Goal: Task Accomplishment & Management: Use online tool/utility

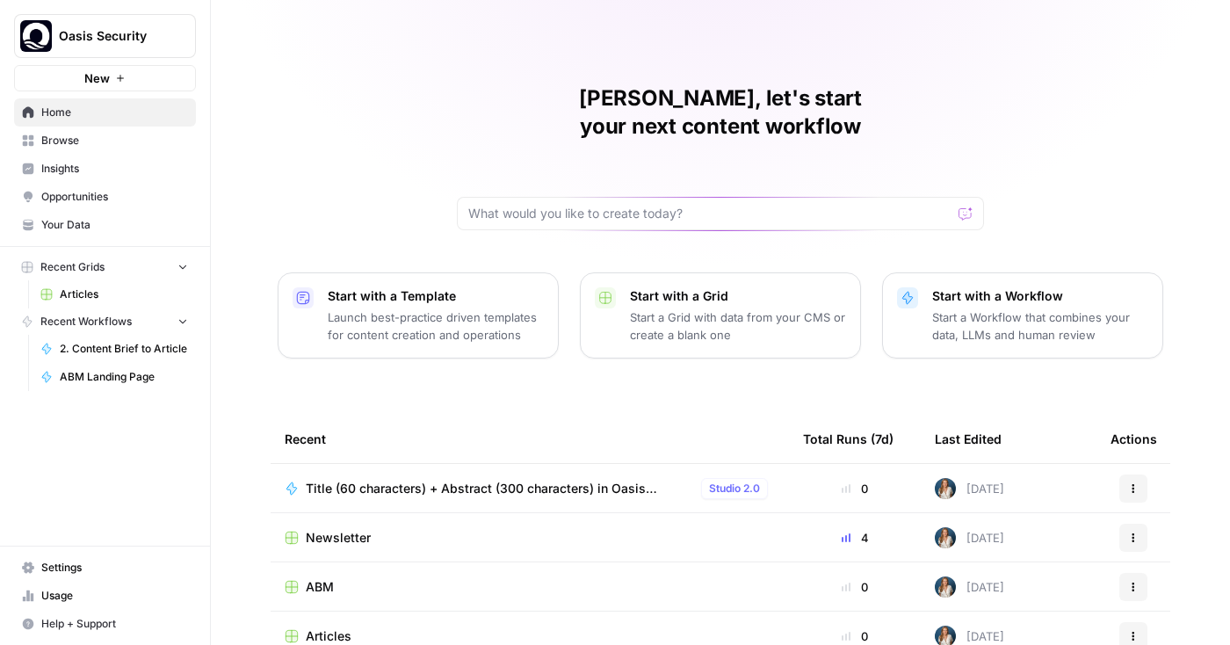
click at [122, 170] on span "Insights" at bounding box center [114, 169] width 147 height 16
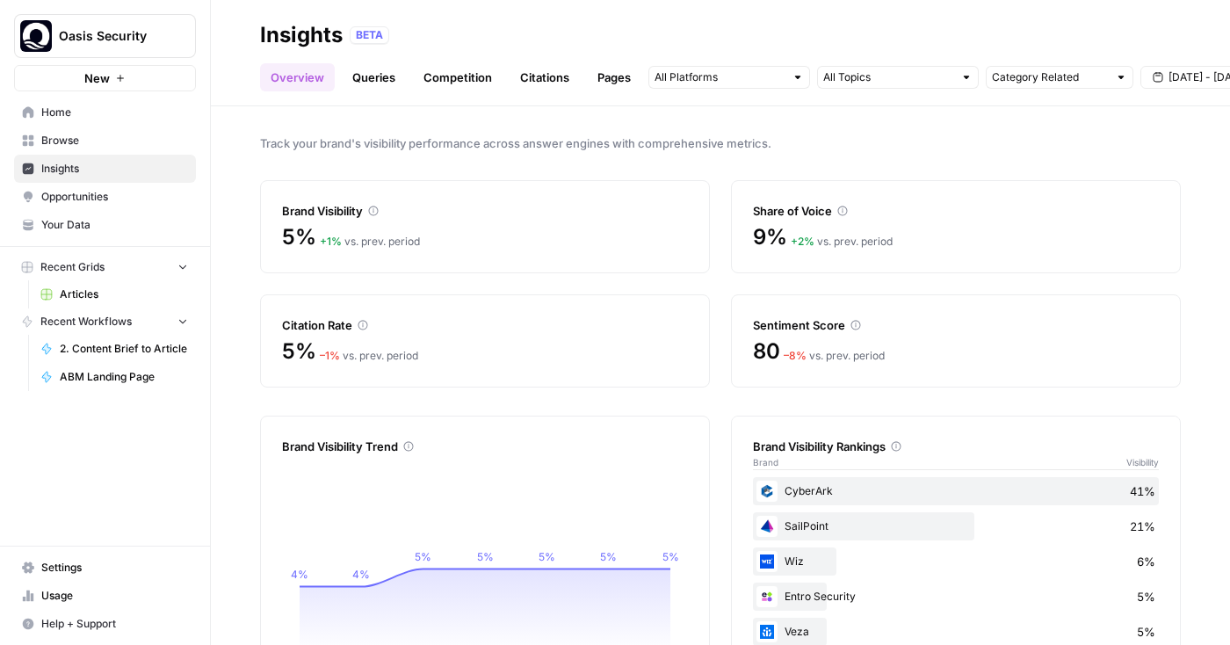
click at [392, 87] on link "Queries" at bounding box center [374, 77] width 64 height 28
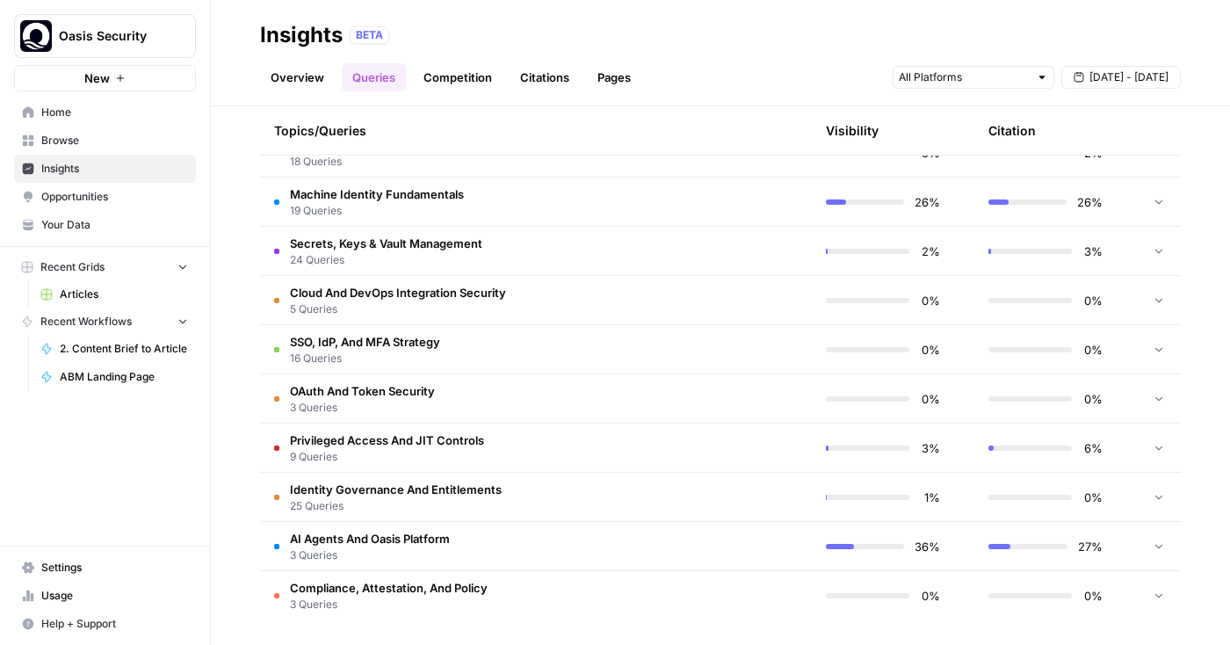
scroll to position [441, 0]
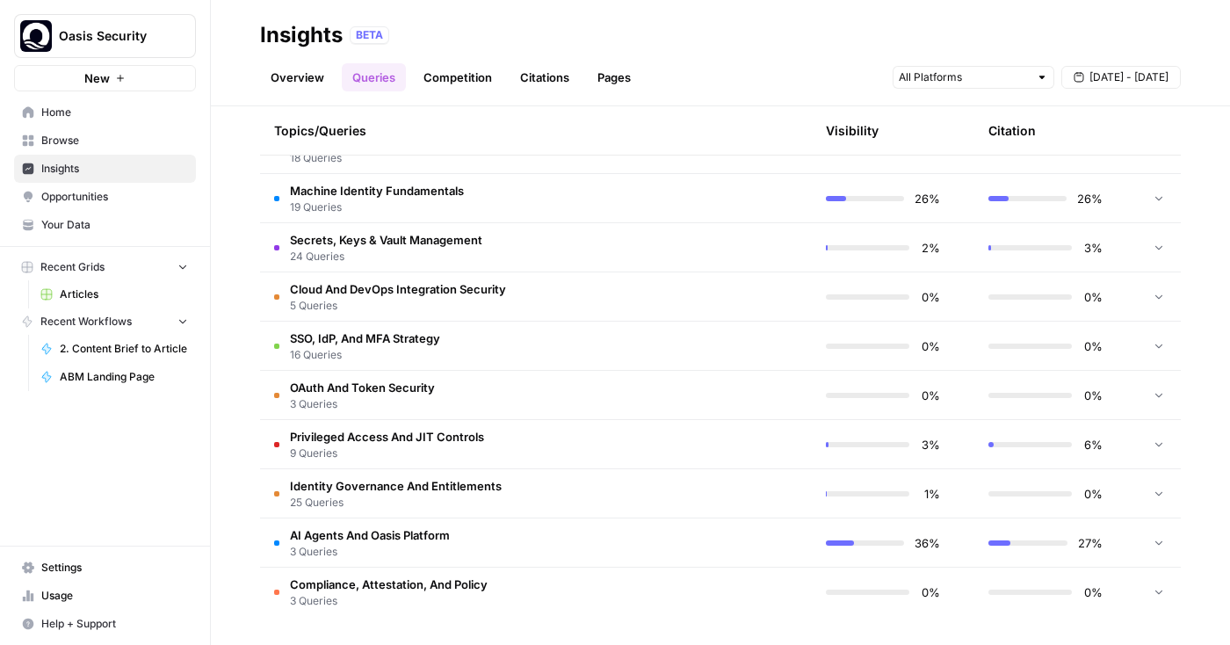
click at [500, 532] on td "AI Agents And Oasis Platform 3 Queries" at bounding box center [452, 542] width 385 height 48
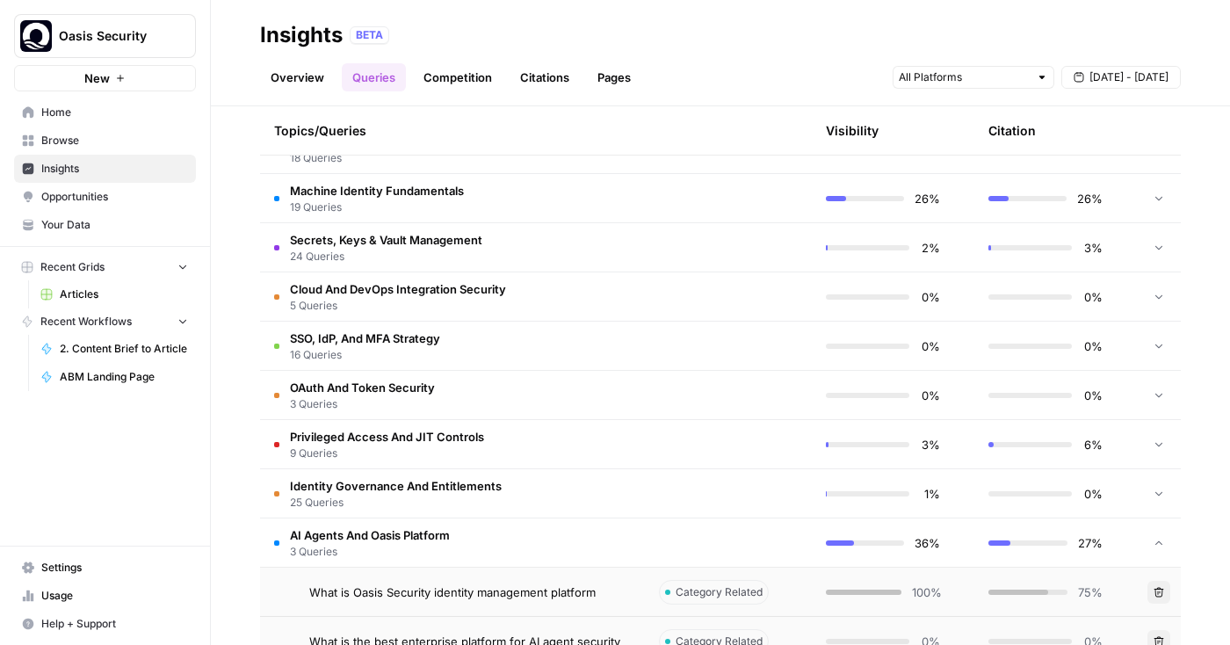
click at [575, 185] on td "Machine Identity Fundamentals 19 Queries" at bounding box center [452, 198] width 385 height 48
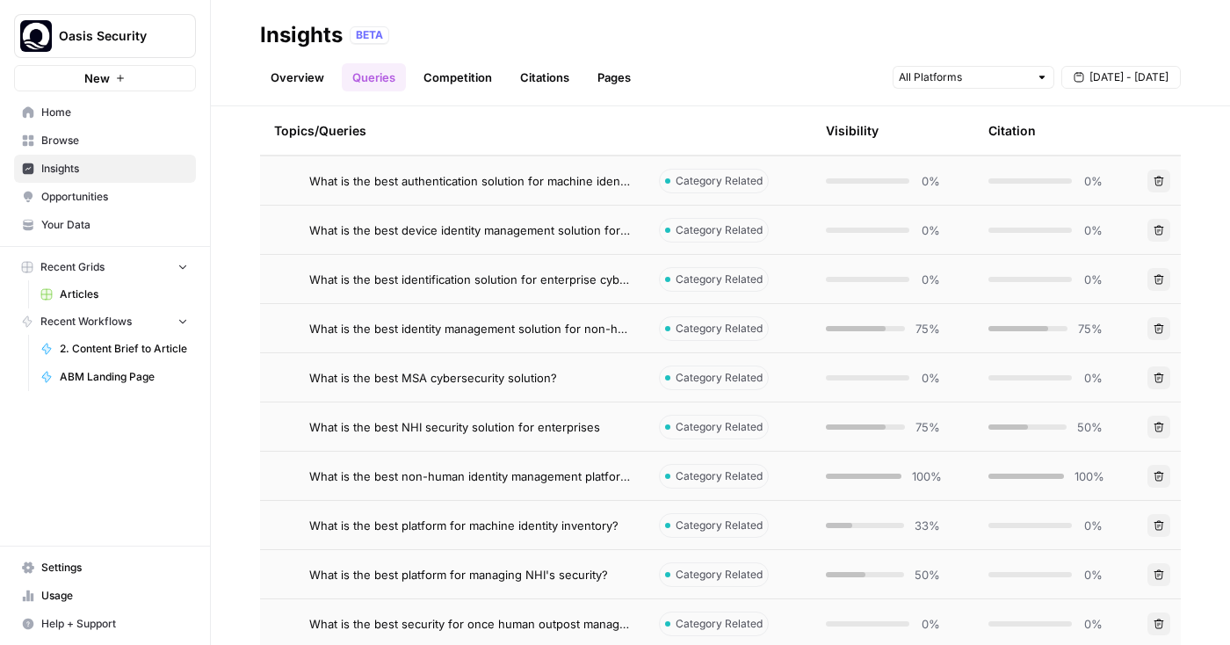
scroll to position [418, 0]
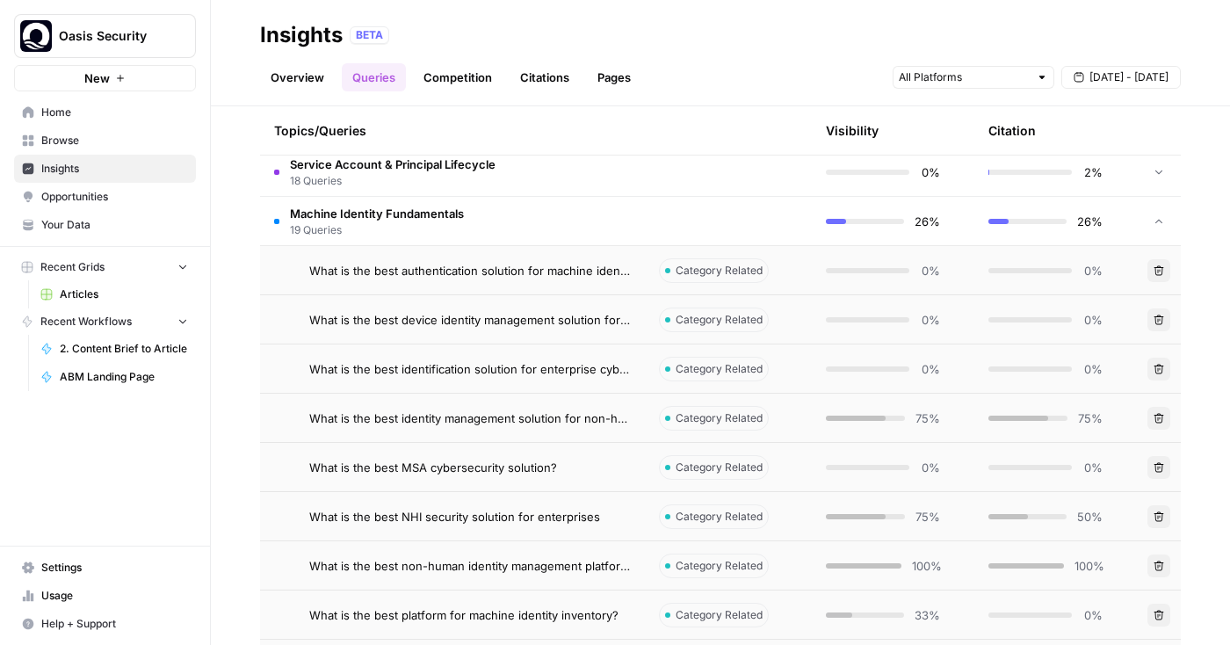
click at [616, 422] on span "What is the best identity management solution for non-human accounts" at bounding box center [470, 418] width 322 height 18
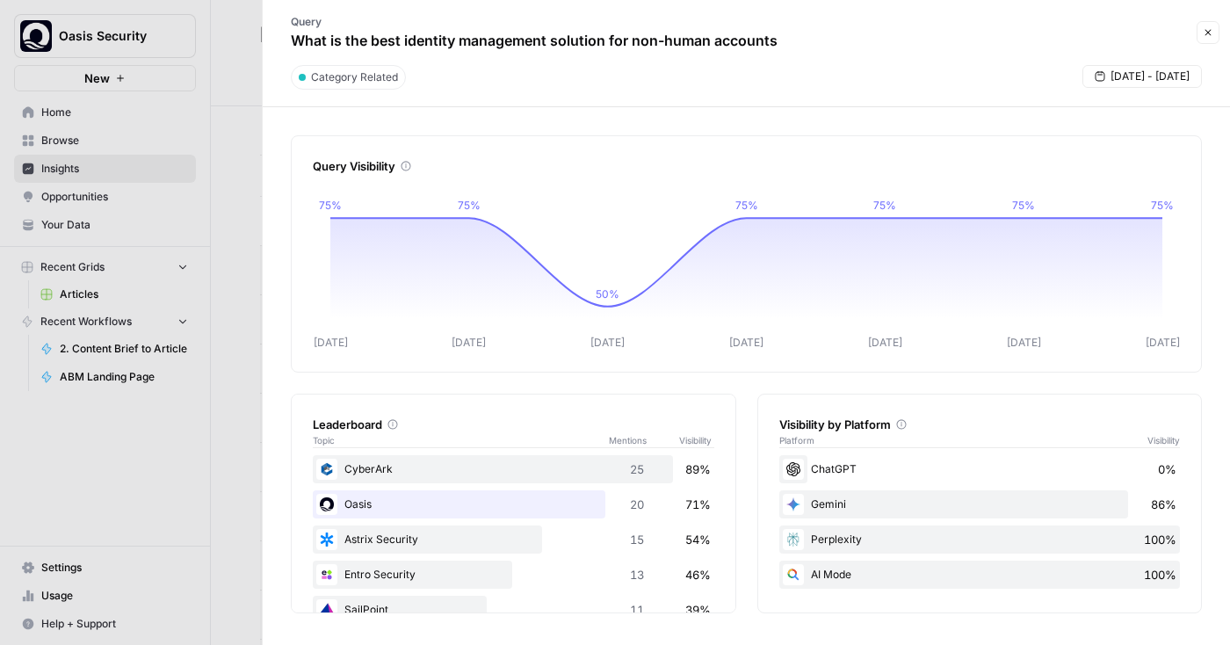
click at [1202, 34] on button "Close" at bounding box center [1208, 32] width 23 height 23
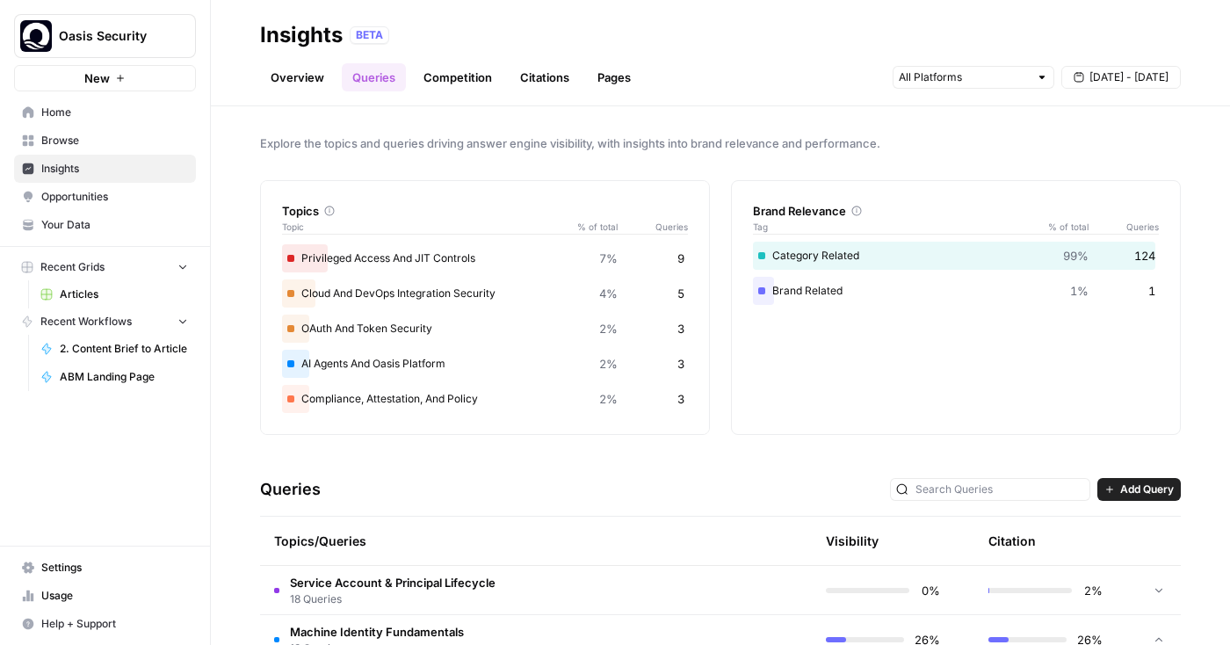
click at [465, 84] on link "Competition" at bounding box center [458, 77] width 90 height 28
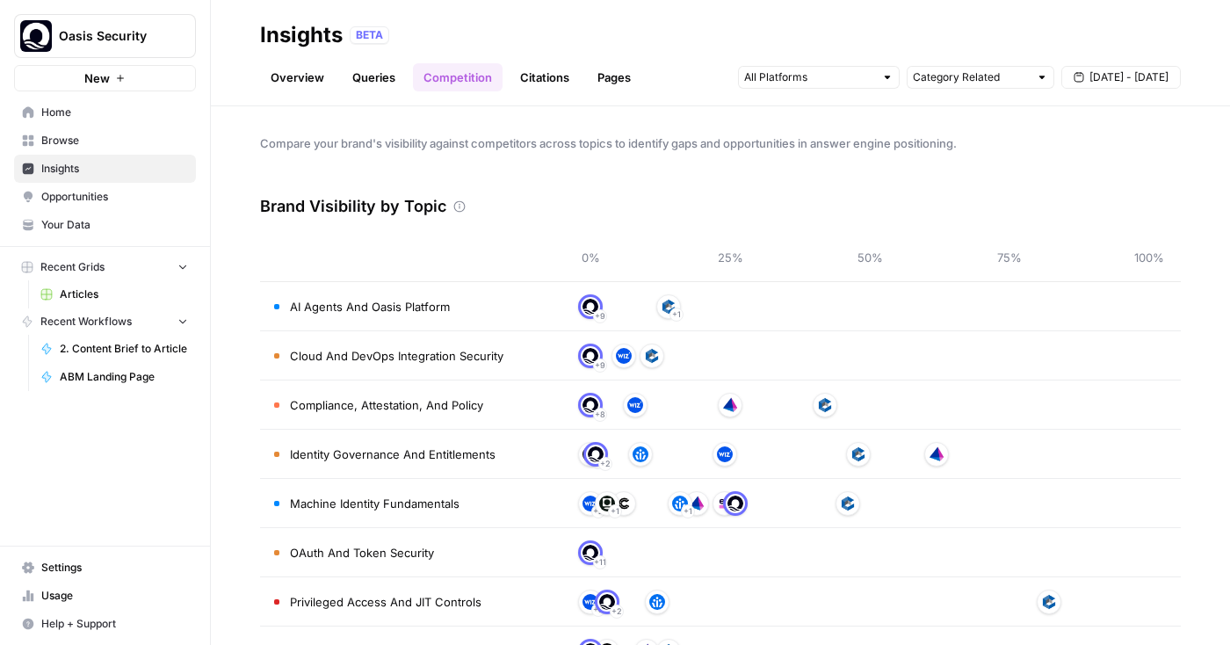
click at [522, 82] on link "Citations" at bounding box center [545, 77] width 70 height 28
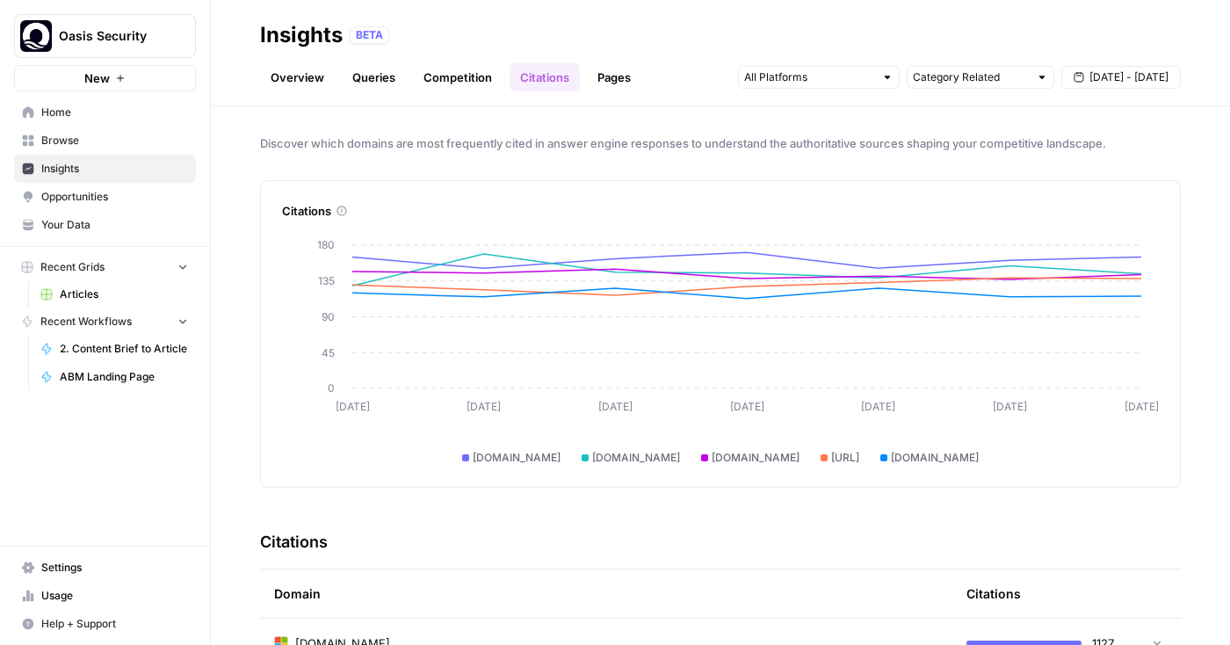
click at [716, 457] on div "reddit.com" at bounding box center [750, 458] width 105 height 16
click at [740, 457] on span "reddit.com" at bounding box center [756, 458] width 88 height 16
click at [612, 82] on link "Pages" at bounding box center [614, 77] width 54 height 28
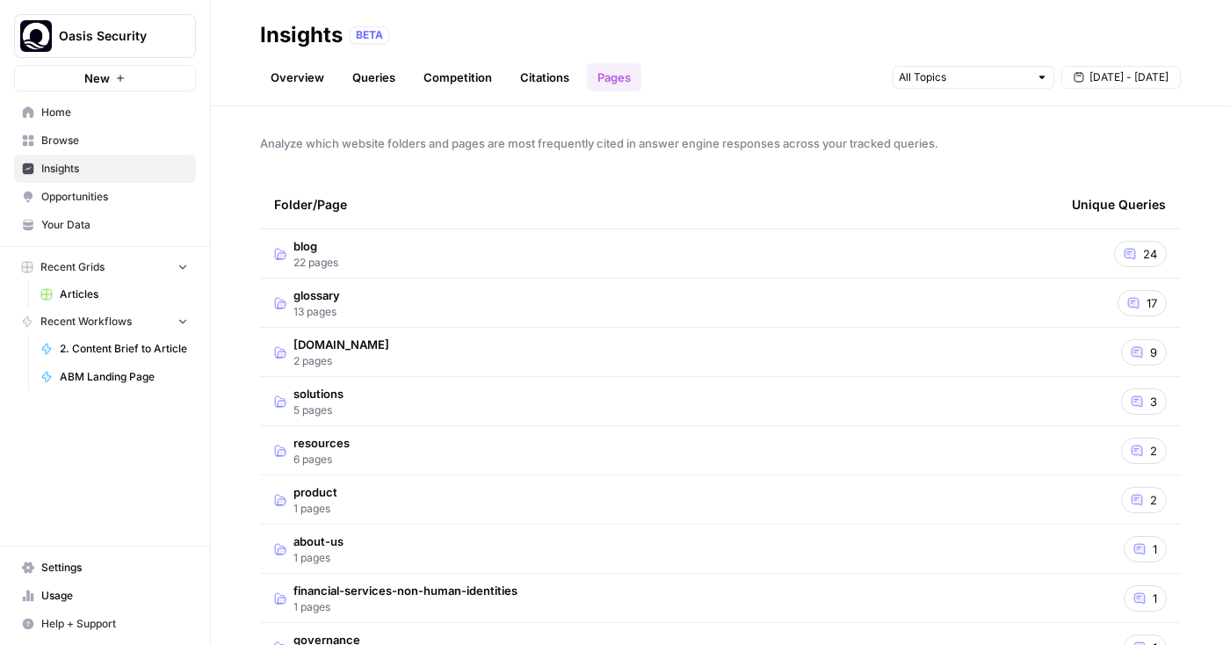
click at [879, 252] on td "blog 22 pages" at bounding box center [659, 253] width 798 height 48
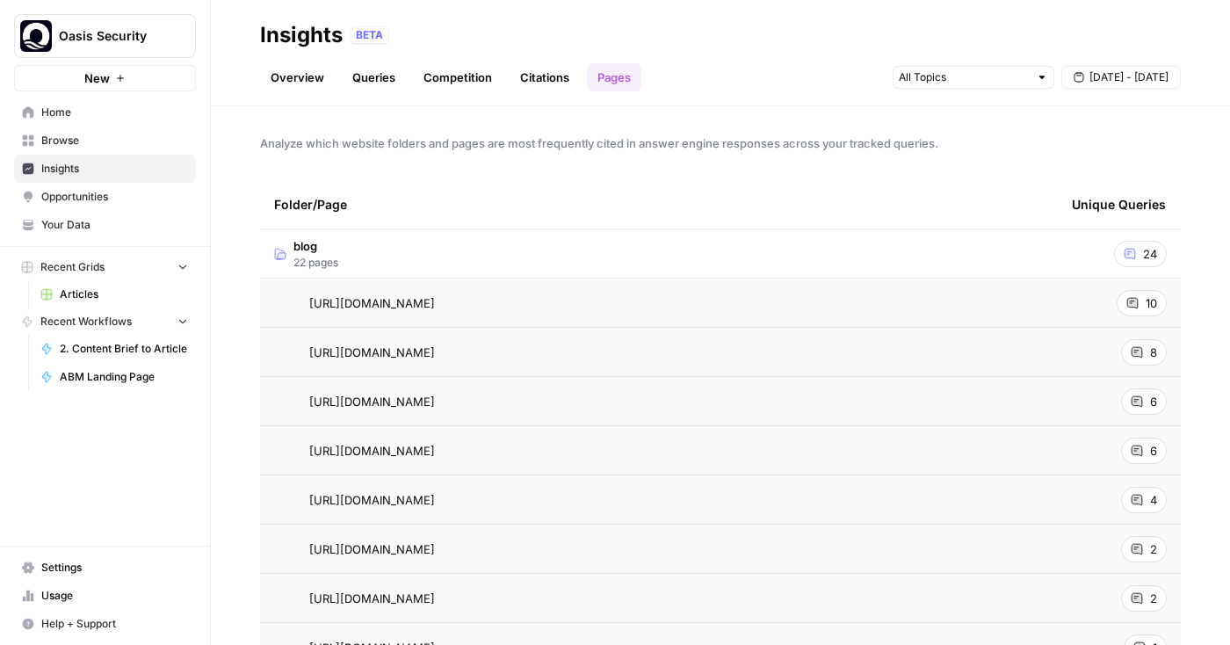
click at [1143, 304] on div "10" at bounding box center [1142, 303] width 50 height 26
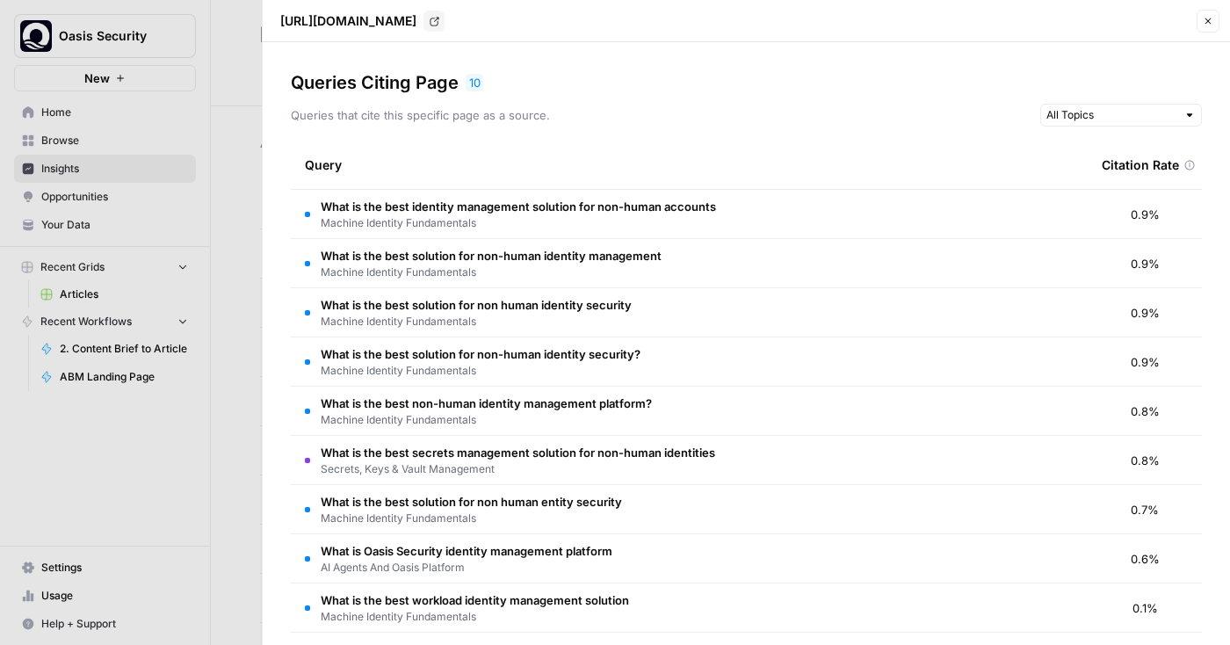
click at [1205, 24] on icon "button" at bounding box center [1208, 21] width 6 height 6
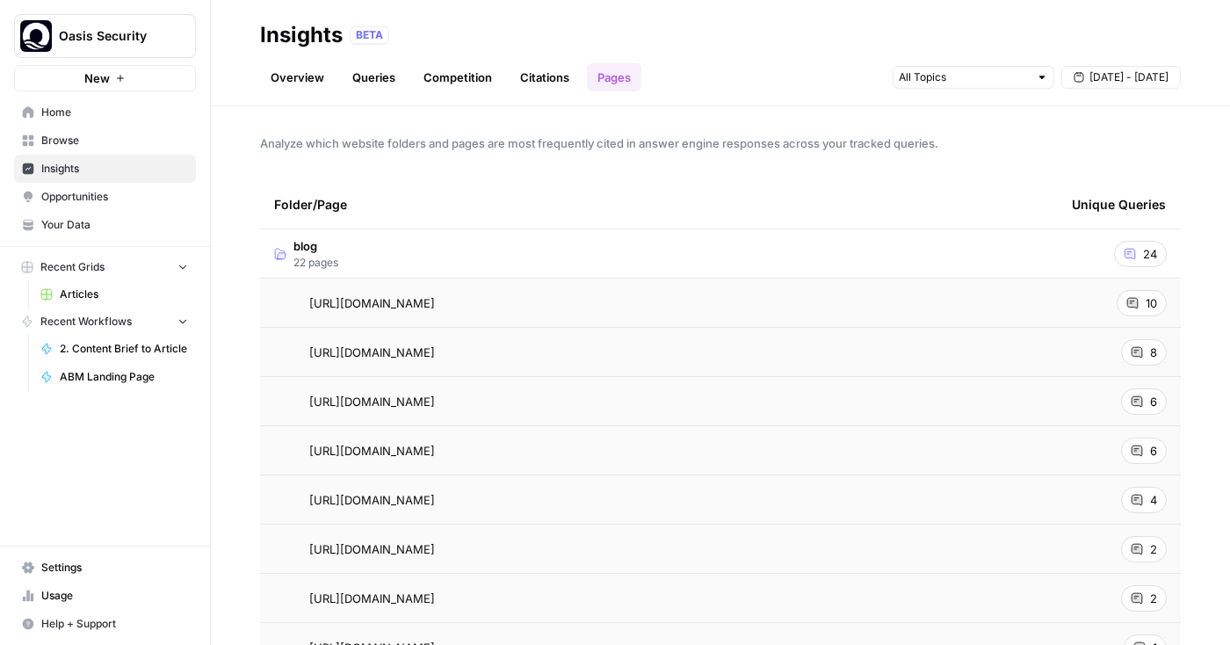
click at [296, 73] on link "Overview" at bounding box center [297, 77] width 75 height 28
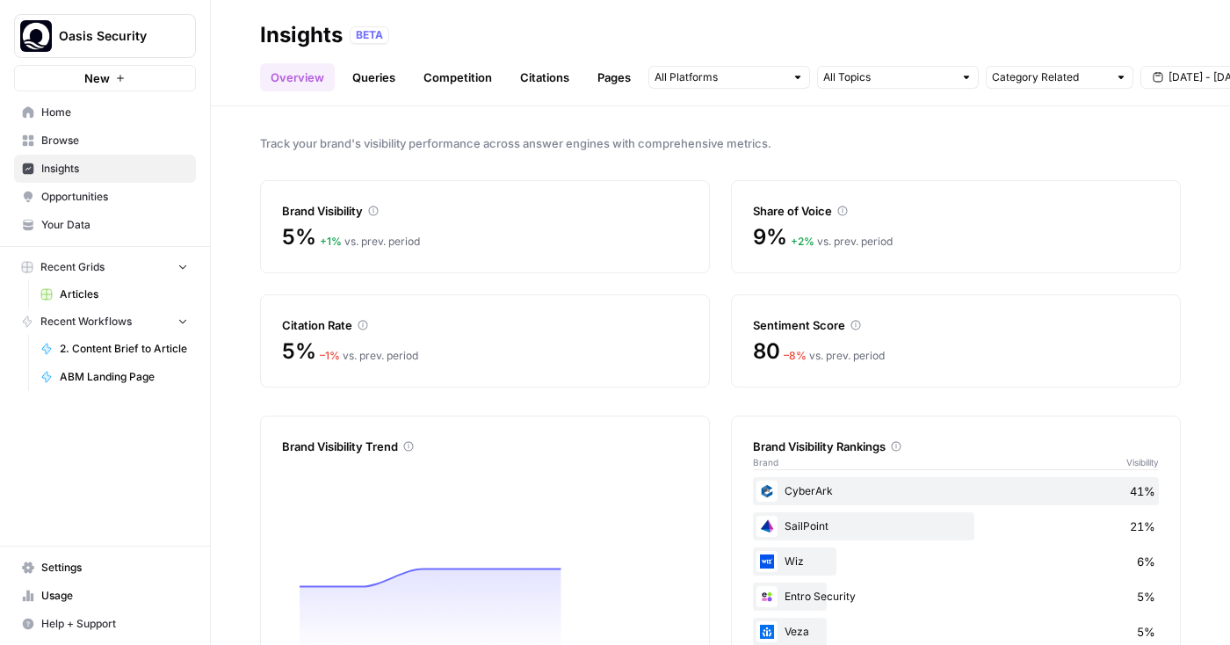
click at [112, 194] on span "Opportunities" at bounding box center [114, 197] width 147 height 16
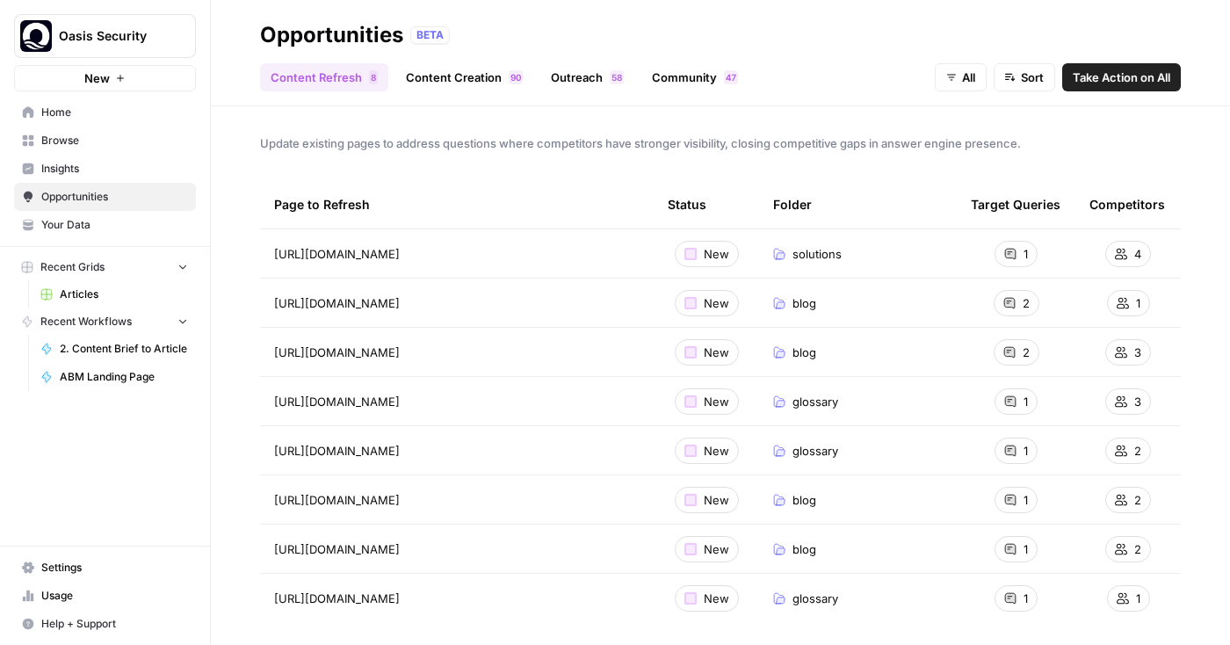
click at [423, 89] on link "Content Creation 0 9" at bounding box center [464, 77] width 138 height 28
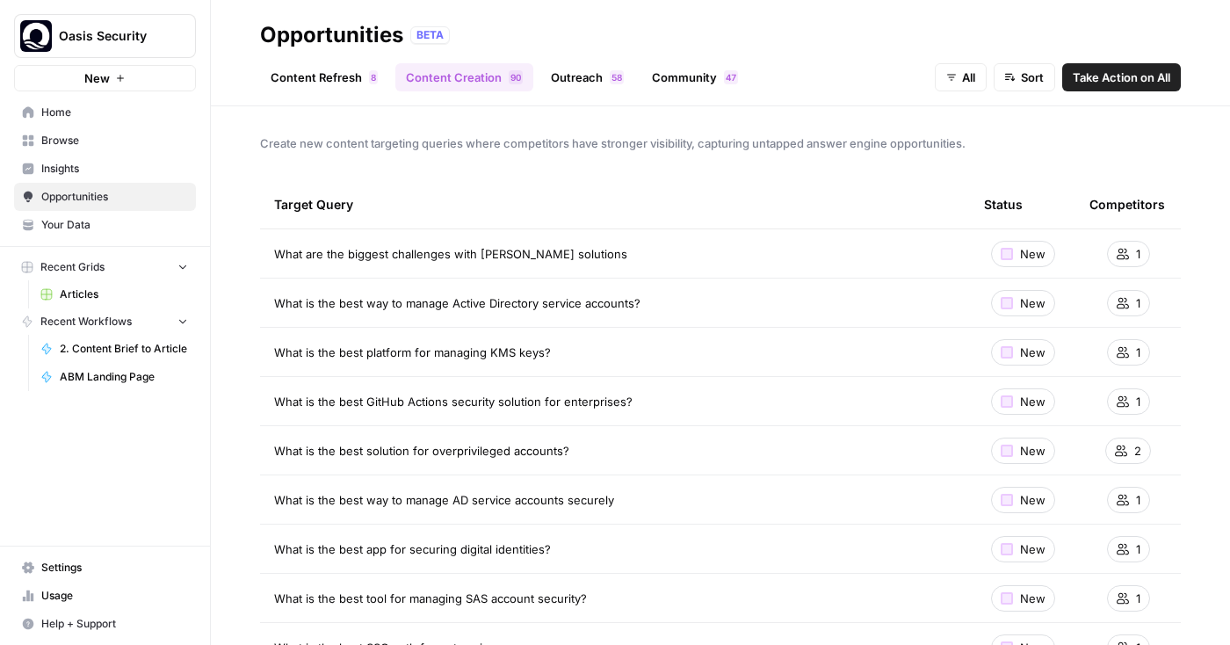
click at [557, 78] on link "Outreach 8 5" at bounding box center [587, 77] width 94 height 28
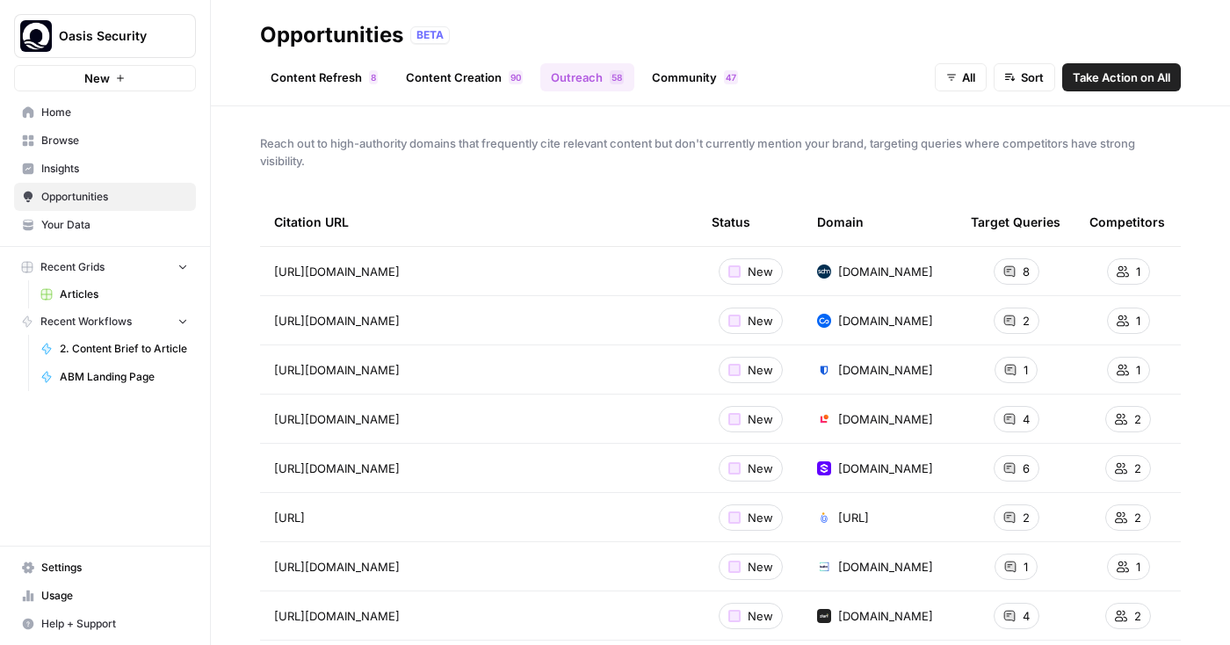
click at [658, 84] on link "Community 7 4" at bounding box center [694, 77] width 107 height 28
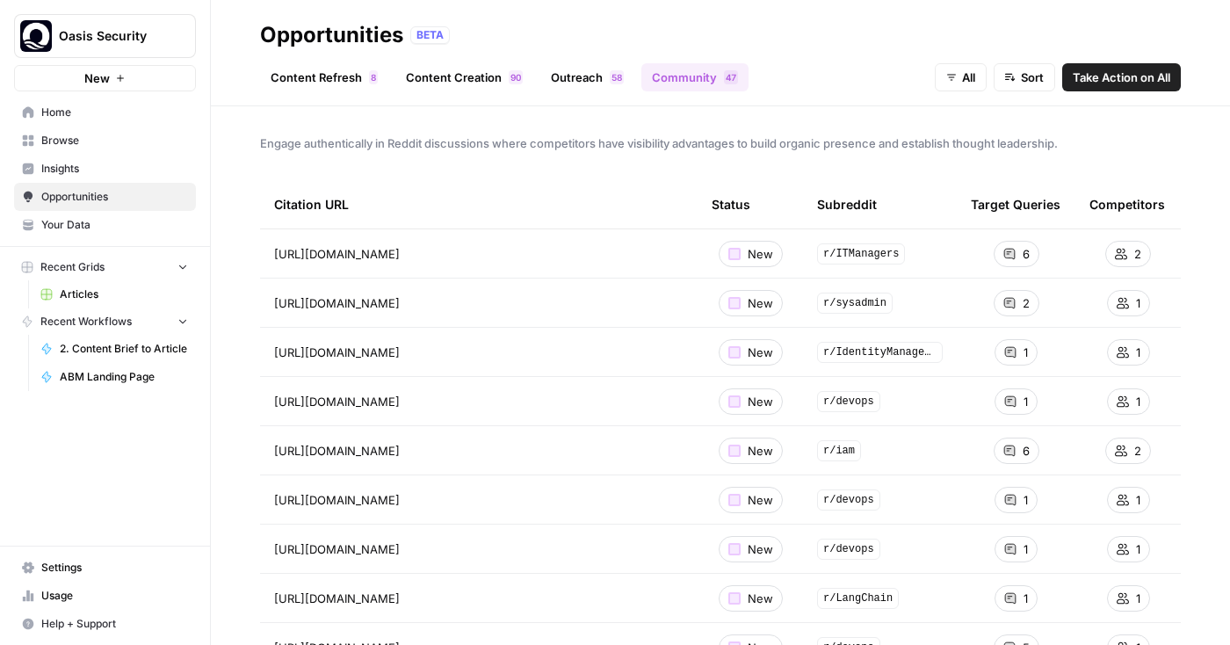
click at [313, 83] on link "Content Refresh 8" at bounding box center [324, 77] width 128 height 28
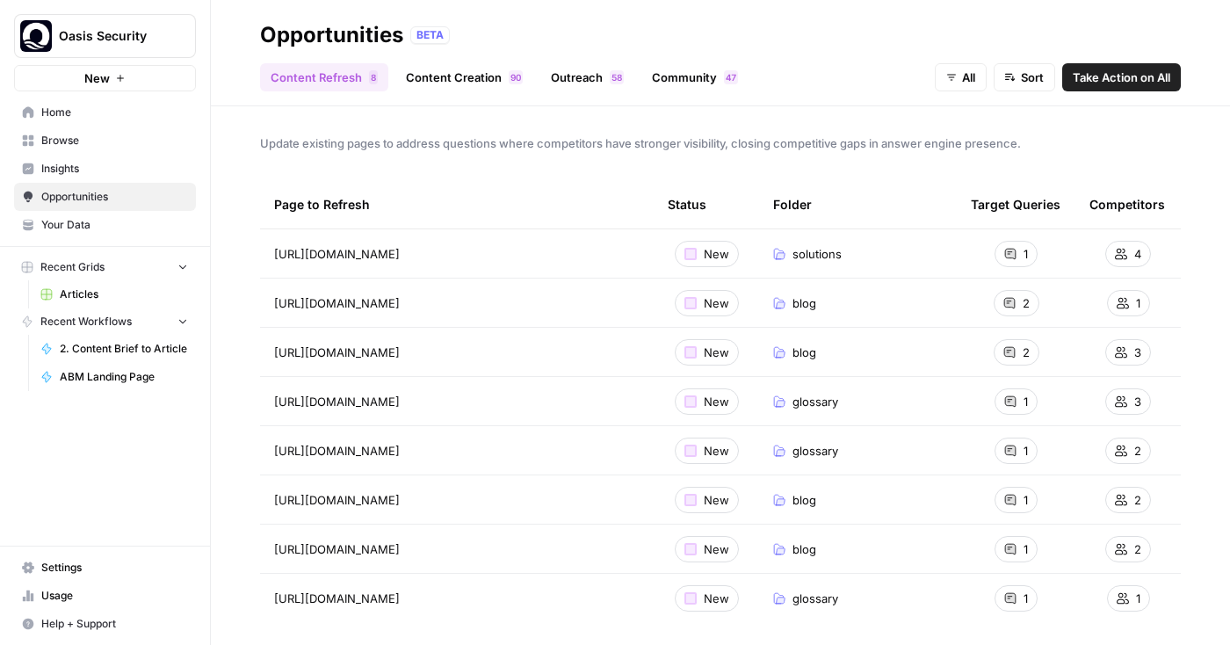
click at [156, 172] on span "Insights" at bounding box center [114, 169] width 147 height 16
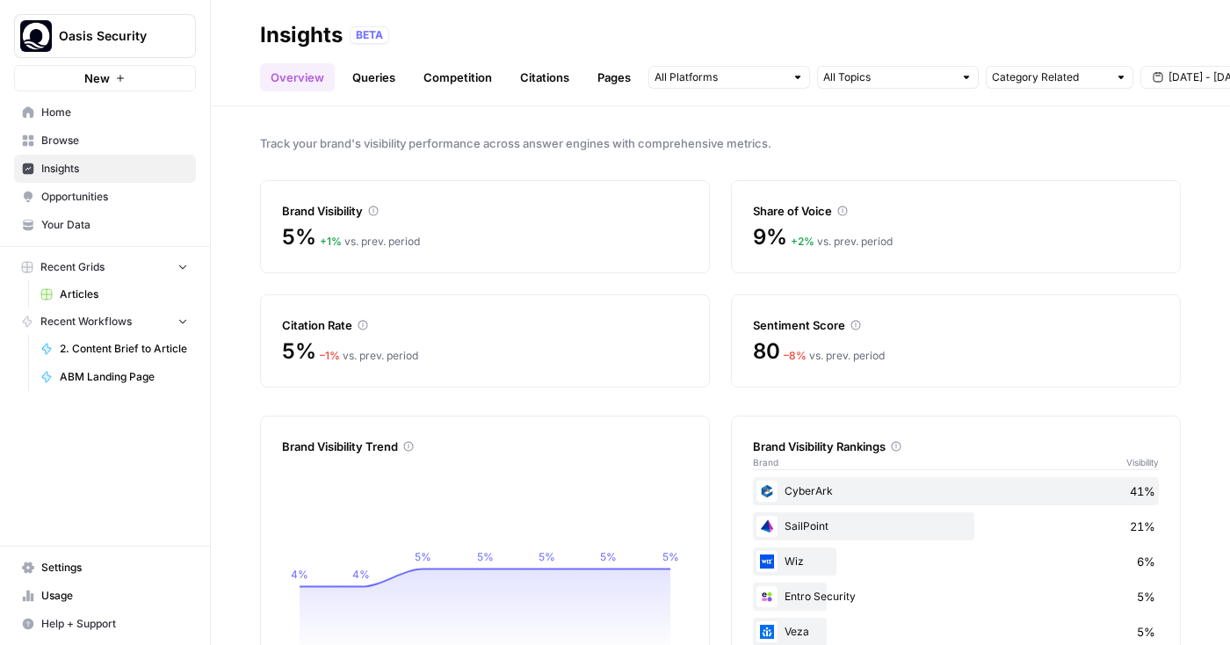
click at [118, 18] on button "Oasis Security" at bounding box center [105, 36] width 182 height 44
type input "mix"
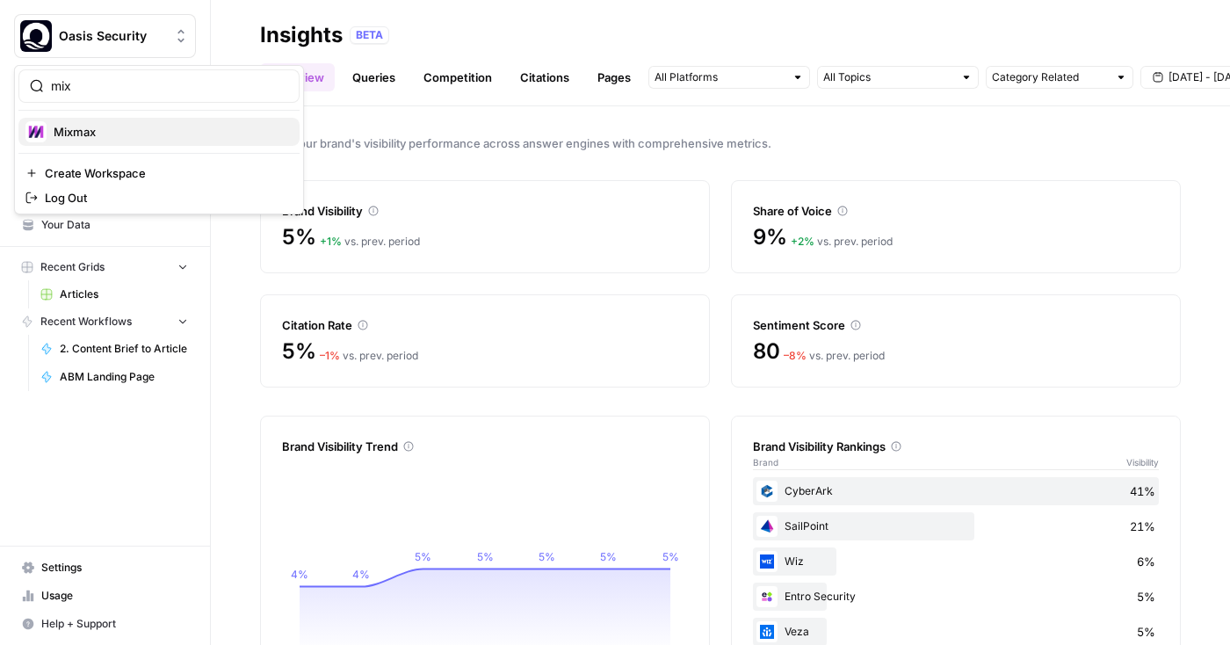
click at [96, 122] on div "Mixmax" at bounding box center [158, 131] width 267 height 21
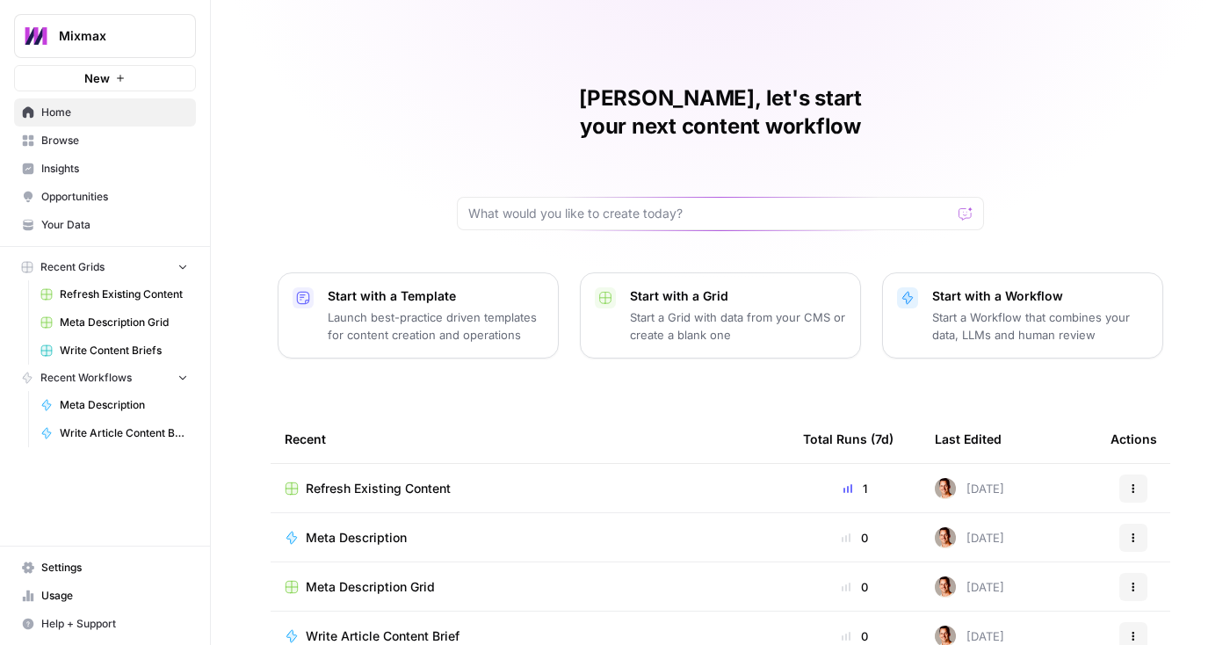
click at [69, 167] on span "Insights" at bounding box center [114, 169] width 147 height 16
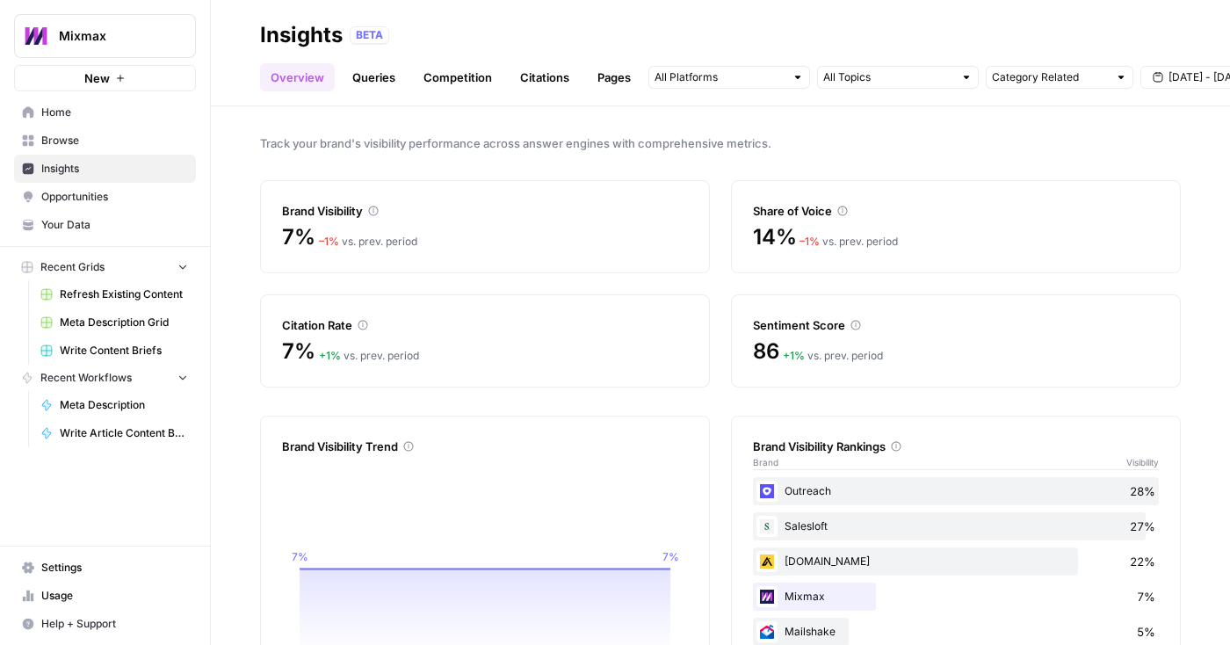
click at [101, 40] on span "Mixmax" at bounding box center [112, 36] width 106 height 18
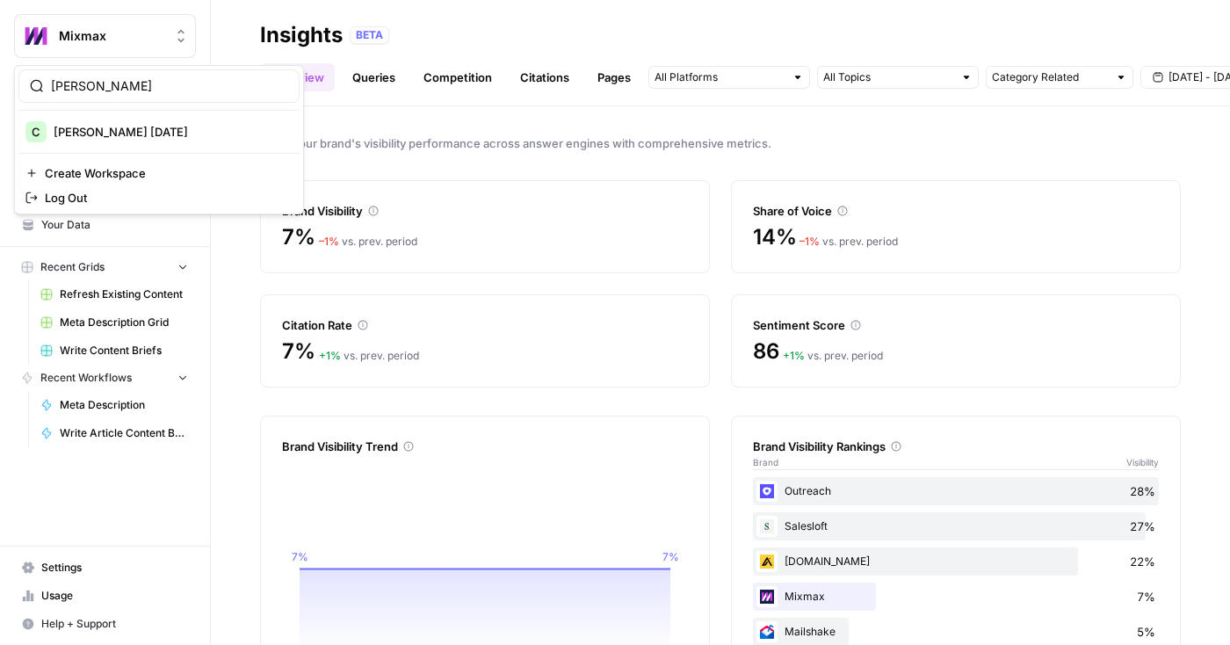
type input "caroline"
click at [88, 123] on span "[PERSON_NAME] [DATE]" at bounding box center [170, 132] width 232 height 18
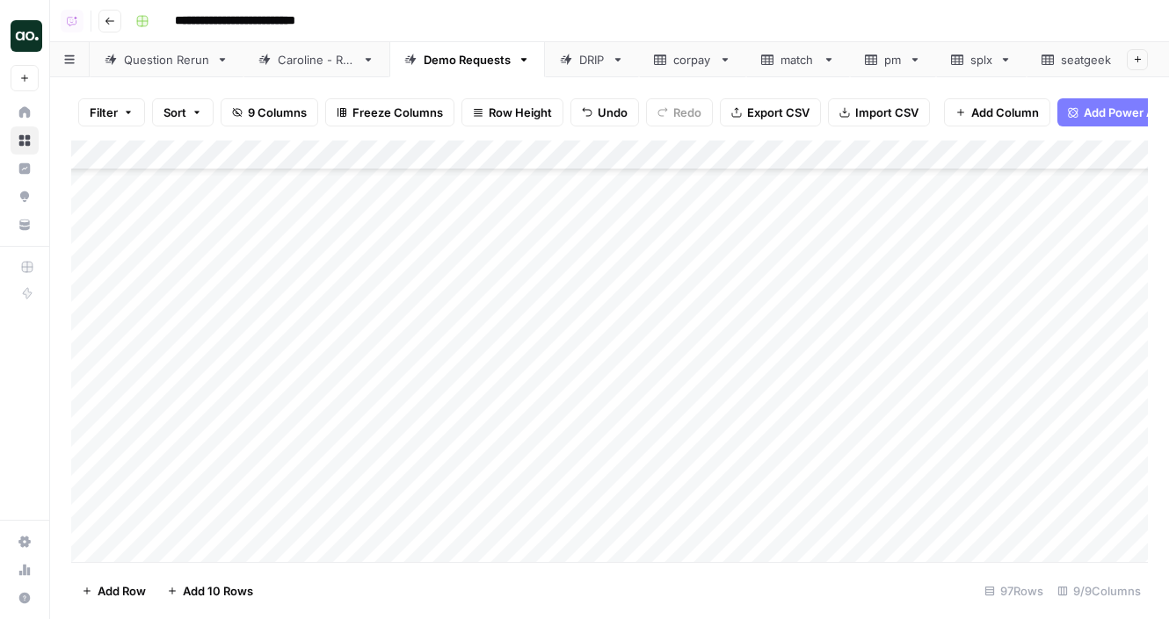
scroll to position [2534, 0]
click at [175, 402] on div "Add Column" at bounding box center [609, 352] width 1076 height 422
click at [261, 401] on div "Add Column" at bounding box center [609, 352] width 1076 height 422
click at [293, 399] on div "Add Column" at bounding box center [609, 352] width 1076 height 422
drag, startPoint x: 322, startPoint y: 401, endPoint x: 206, endPoint y: 390, distance: 115.6
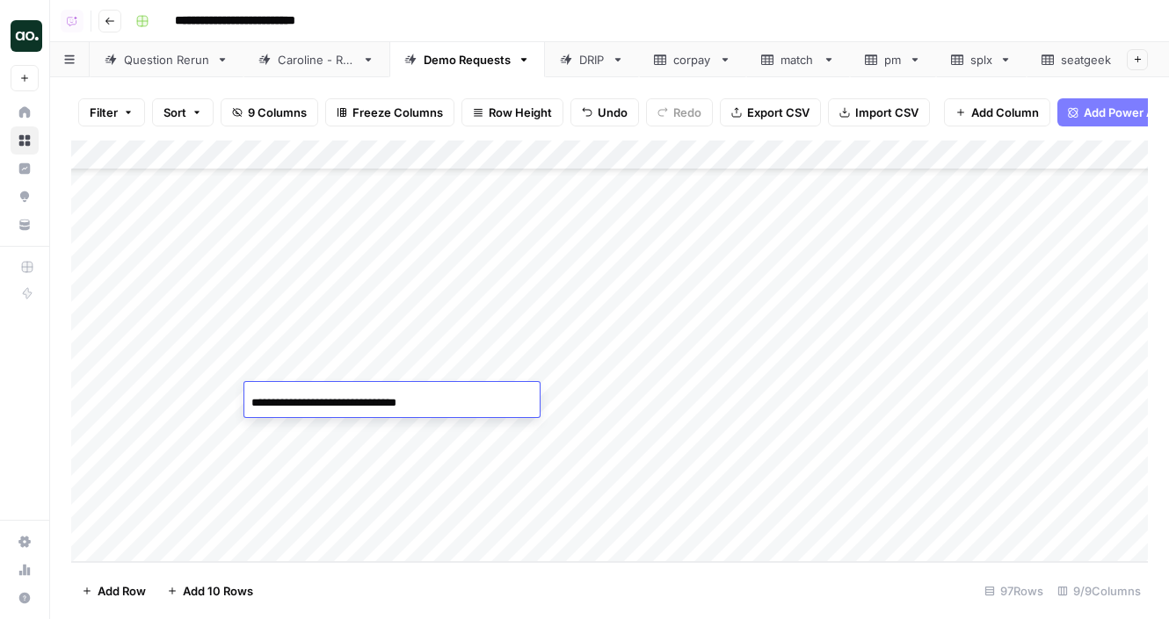
click at [206, 390] on body "**********" at bounding box center [584, 309] width 1169 height 619
click at [409, 396] on input "**********" at bounding box center [391, 403] width 281 height 21
type input "**********"
click at [315, 430] on div "Add Column" at bounding box center [609, 352] width 1076 height 422
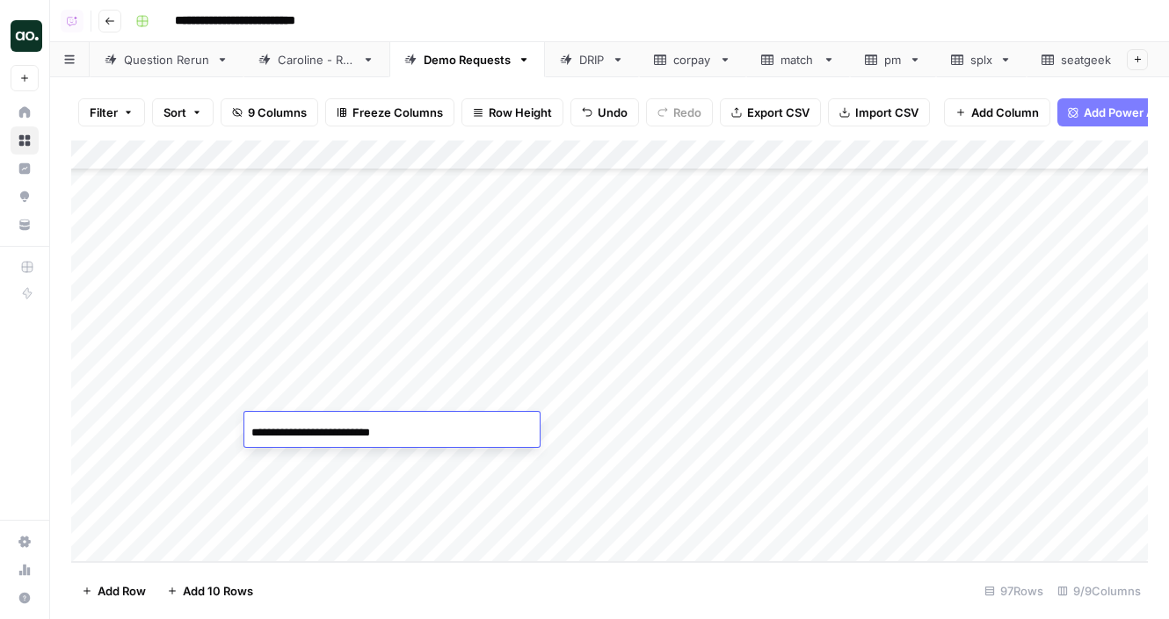
drag, startPoint x: 287, startPoint y: 431, endPoint x: 195, endPoint y: 423, distance: 92.7
click at [195, 423] on body "**********" at bounding box center [584, 309] width 1169 height 619
drag, startPoint x: 257, startPoint y: 432, endPoint x: 235, endPoint y: 429, distance: 22.2
click at [235, 431] on body "**********" at bounding box center [584, 309] width 1169 height 619
drag, startPoint x: 348, startPoint y: 431, endPoint x: 431, endPoint y: 428, distance: 82.6
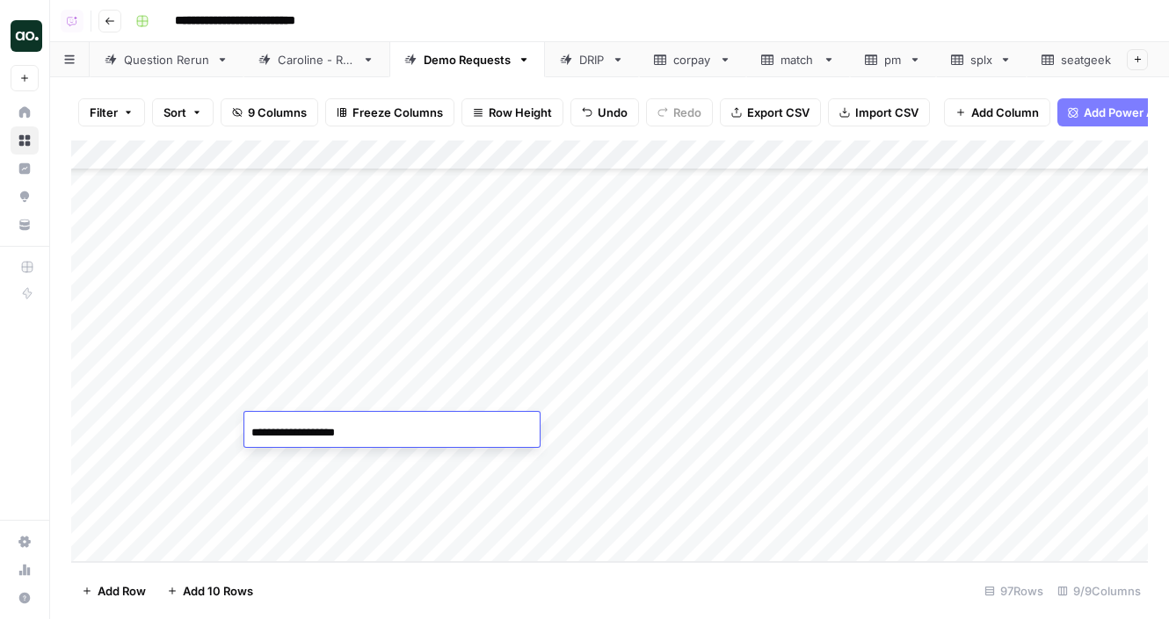
click at [431, 428] on input "**********" at bounding box center [391, 433] width 281 height 21
type input "**********"
click at [325, 465] on div "Add Column" at bounding box center [609, 352] width 1076 height 422
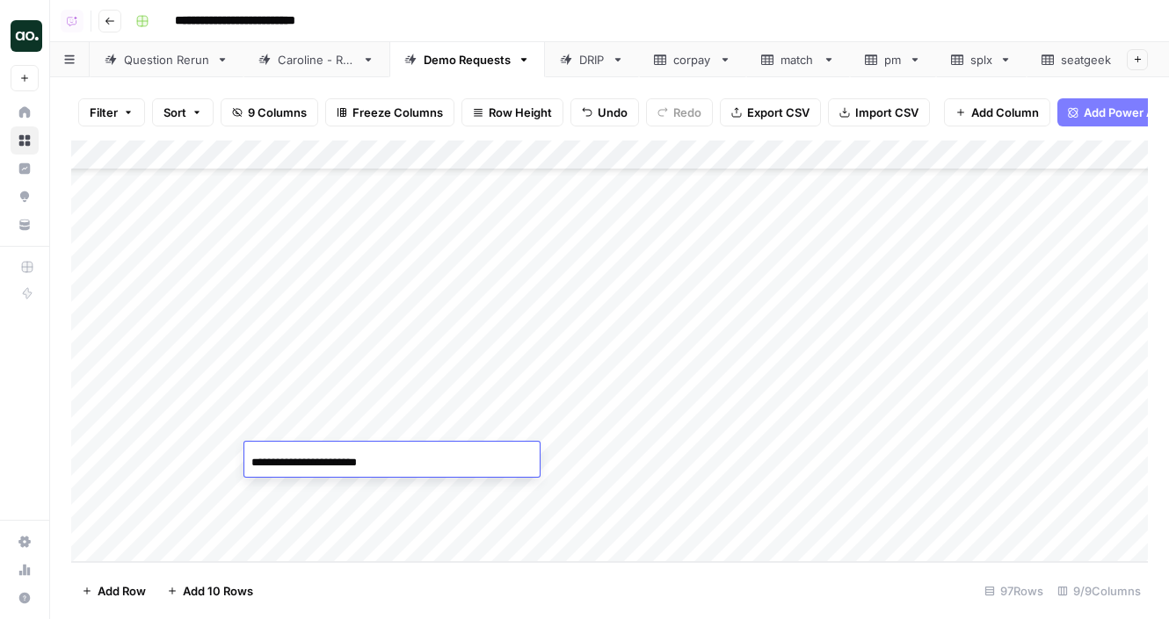
drag, startPoint x: 291, startPoint y: 462, endPoint x: 213, endPoint y: 450, distance: 78.3
click at [213, 450] on body "**********" at bounding box center [584, 309] width 1169 height 619
click at [375, 465] on input "**********" at bounding box center [391, 462] width 281 height 21
type input "**********"
click at [177, 482] on div "Add Column" at bounding box center [609, 352] width 1076 height 422
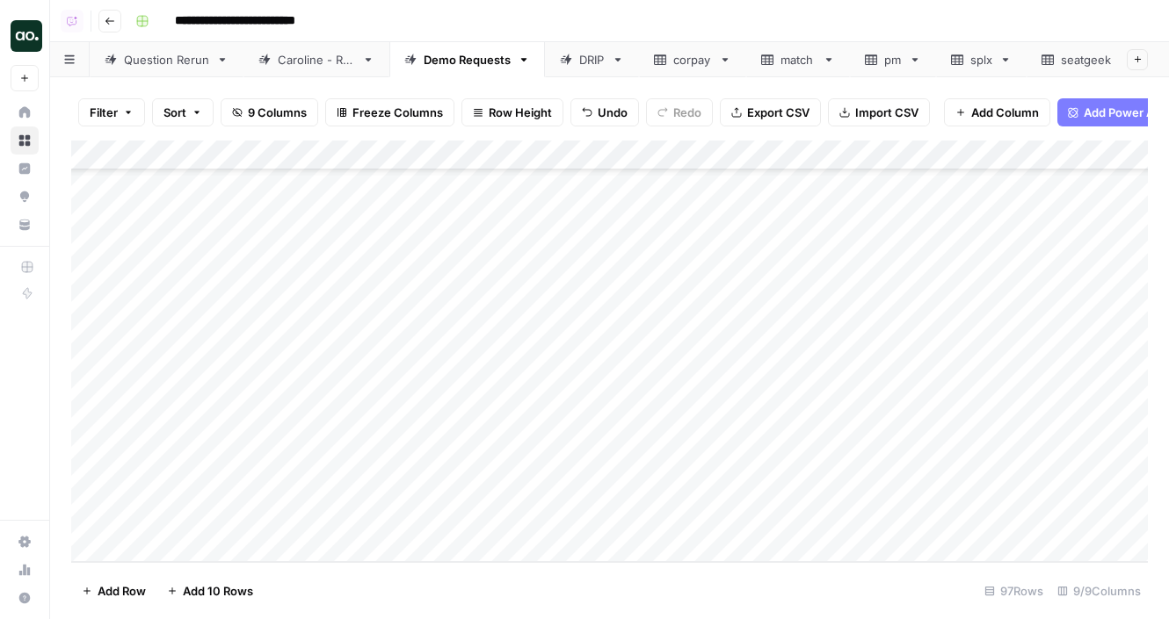
click at [287, 491] on div "Add Column" at bounding box center [609, 352] width 1076 height 422
click at [304, 492] on div "Add Column" at bounding box center [609, 352] width 1076 height 422
drag, startPoint x: 319, startPoint y: 490, endPoint x: 163, endPoint y: 476, distance: 157.0
click at [163, 476] on body "**********" at bounding box center [584, 309] width 1169 height 619
click at [356, 488] on input "**********" at bounding box center [391, 492] width 281 height 21
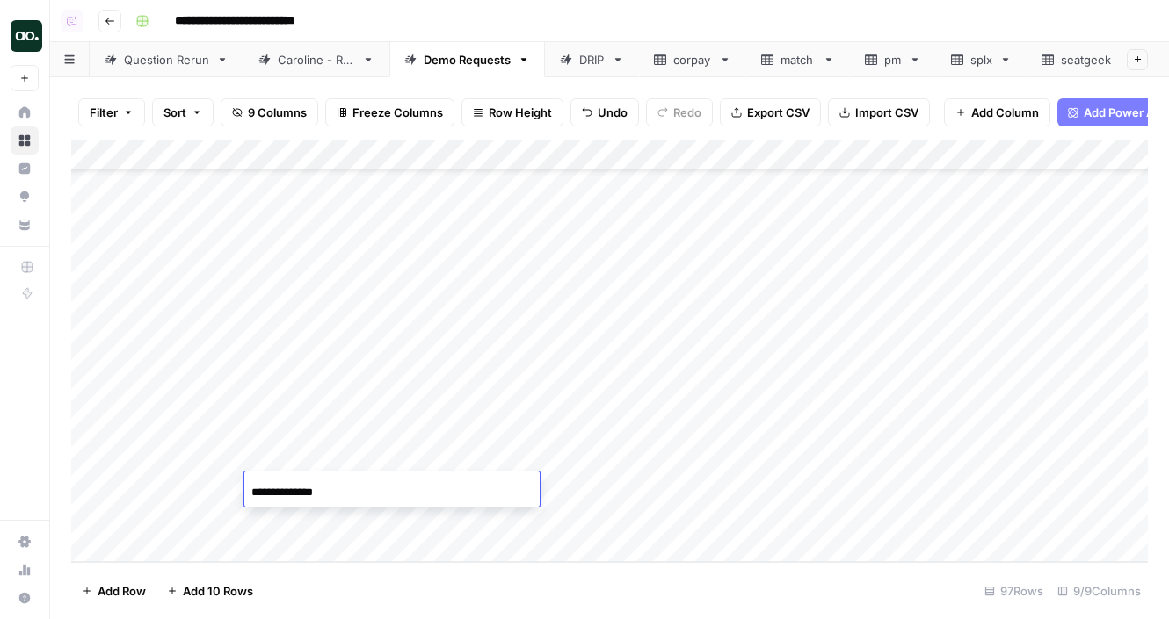
type input "**********"
click at [673, 398] on div "Add Column" at bounding box center [609, 352] width 1076 height 422
click at [670, 431] on div "Add Column" at bounding box center [609, 352] width 1076 height 422
click at [669, 460] on div "Add Column" at bounding box center [609, 352] width 1076 height 422
click at [669, 490] on div "Add Column" at bounding box center [609, 352] width 1076 height 422
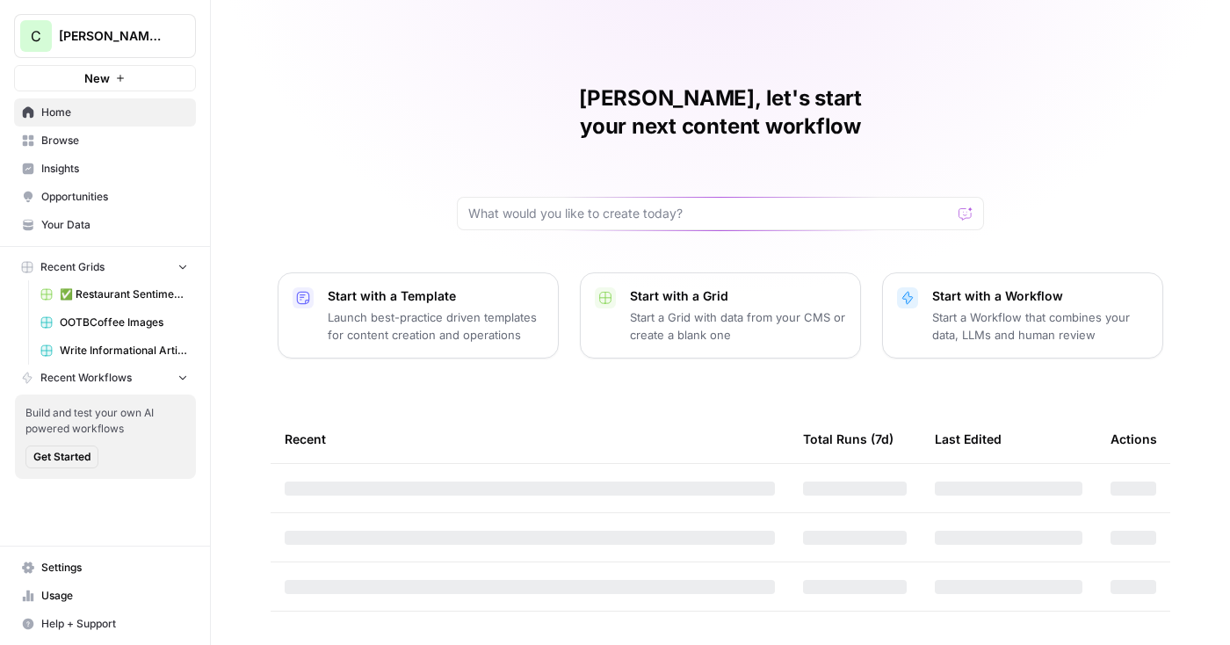
click at [92, 148] on span "Browse" at bounding box center [114, 141] width 147 height 16
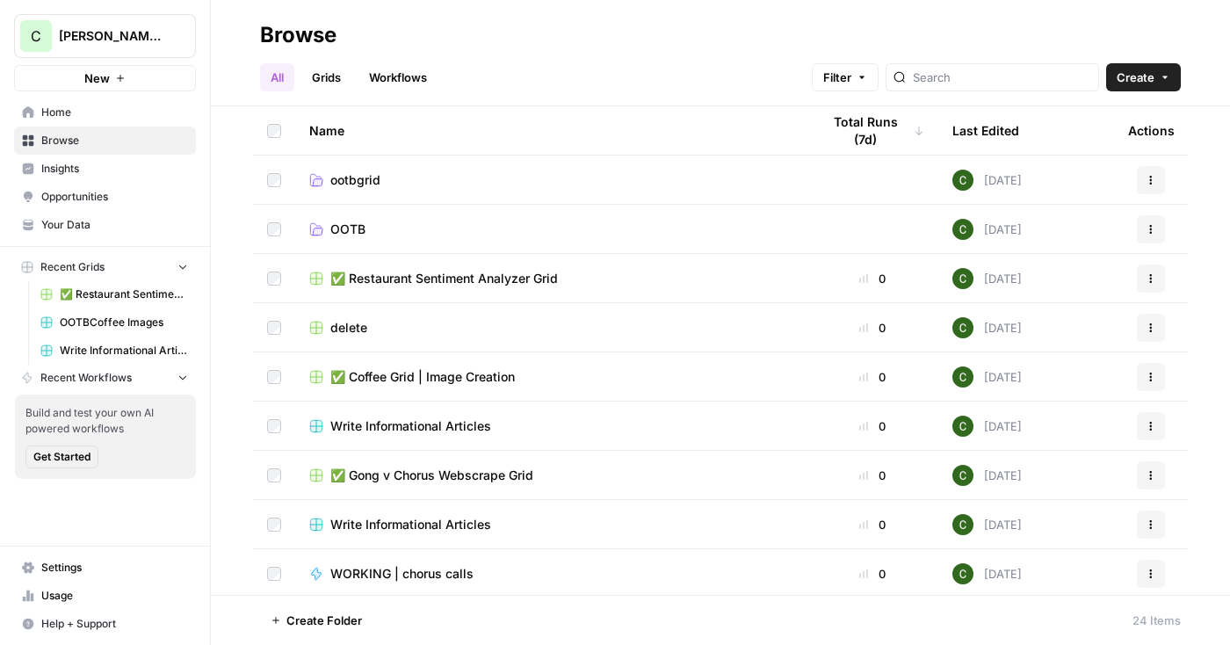
click at [148, 84] on button "New" at bounding box center [105, 78] width 182 height 26
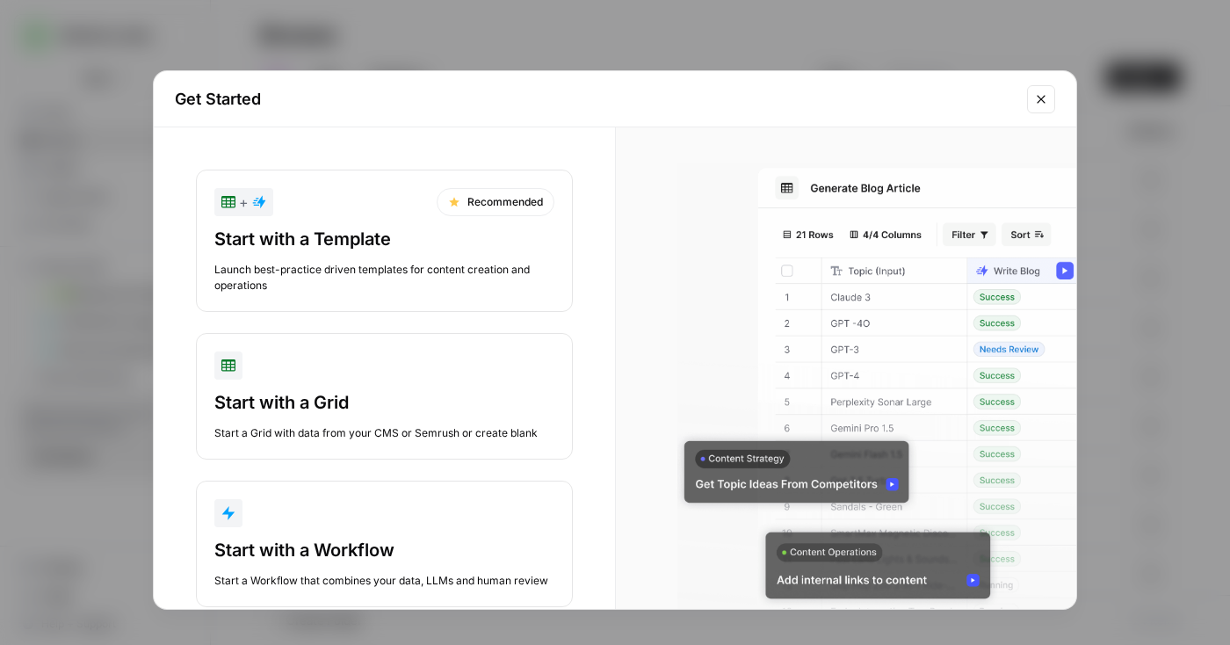
click at [375, 243] on div "Start with a Template" at bounding box center [384, 239] width 340 height 25
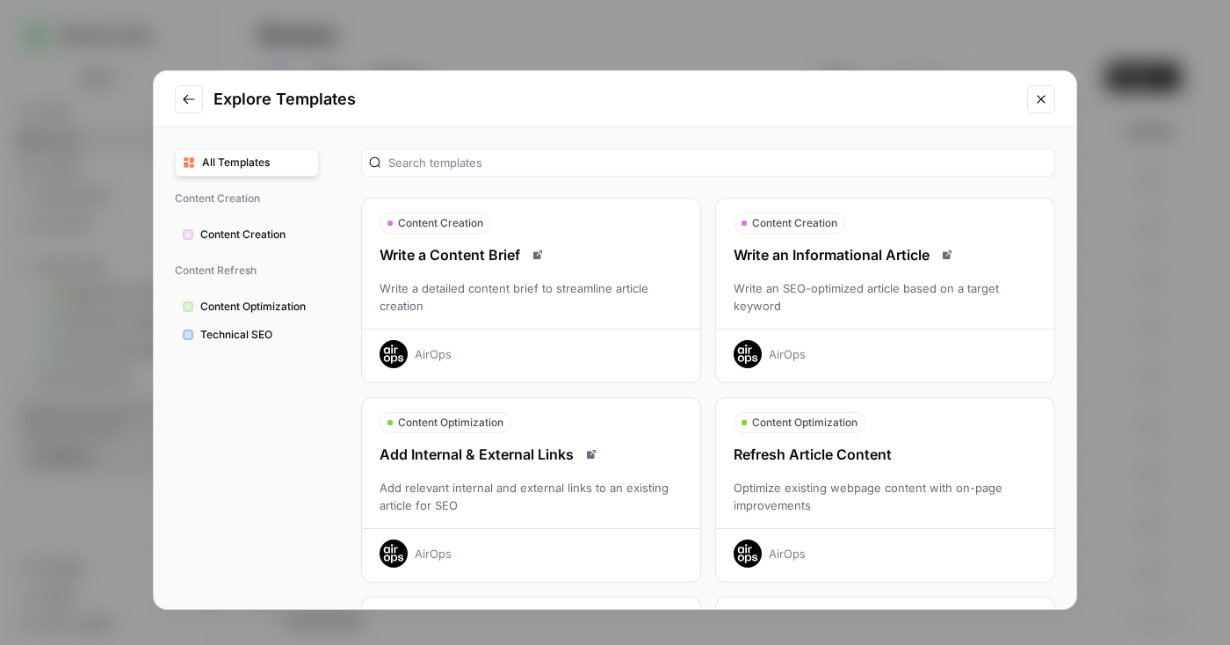
click at [793, 295] on div "Write an SEO-optimized article based on a target keyword" at bounding box center [885, 296] width 338 height 35
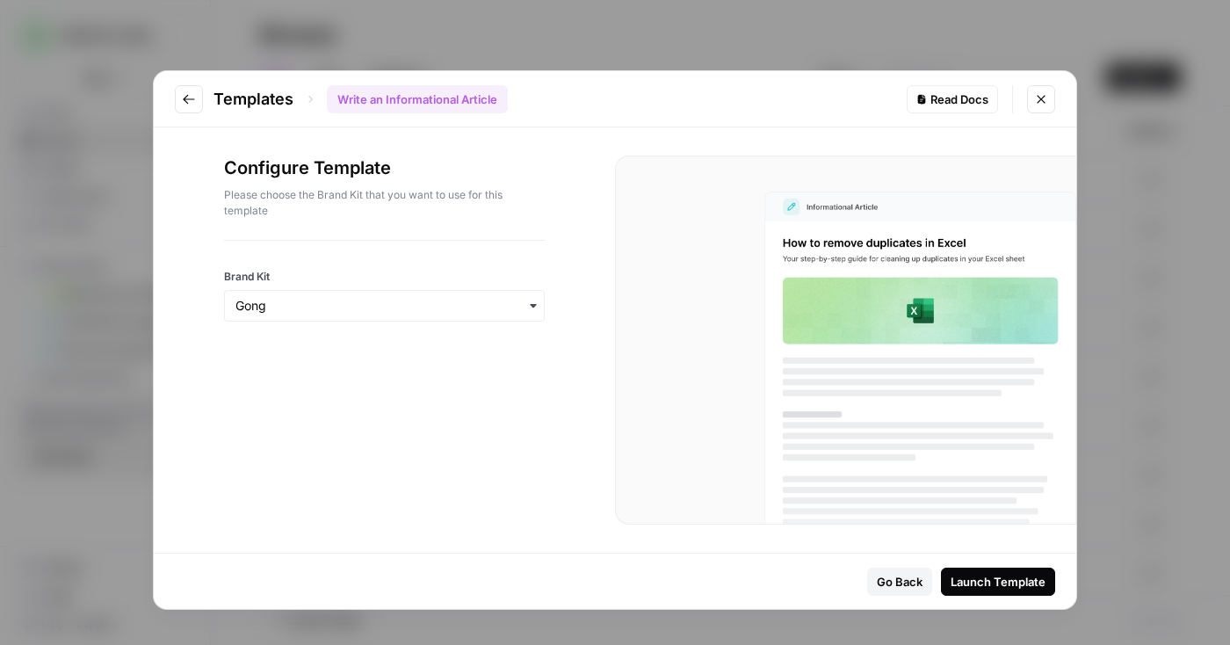
click at [536, 306] on icon "button" at bounding box center [533, 306] width 14 height 14
click at [517, 344] on div "Gong" at bounding box center [384, 352] width 319 height 33
click at [950, 575] on button "Launch Template" at bounding box center [998, 582] width 114 height 28
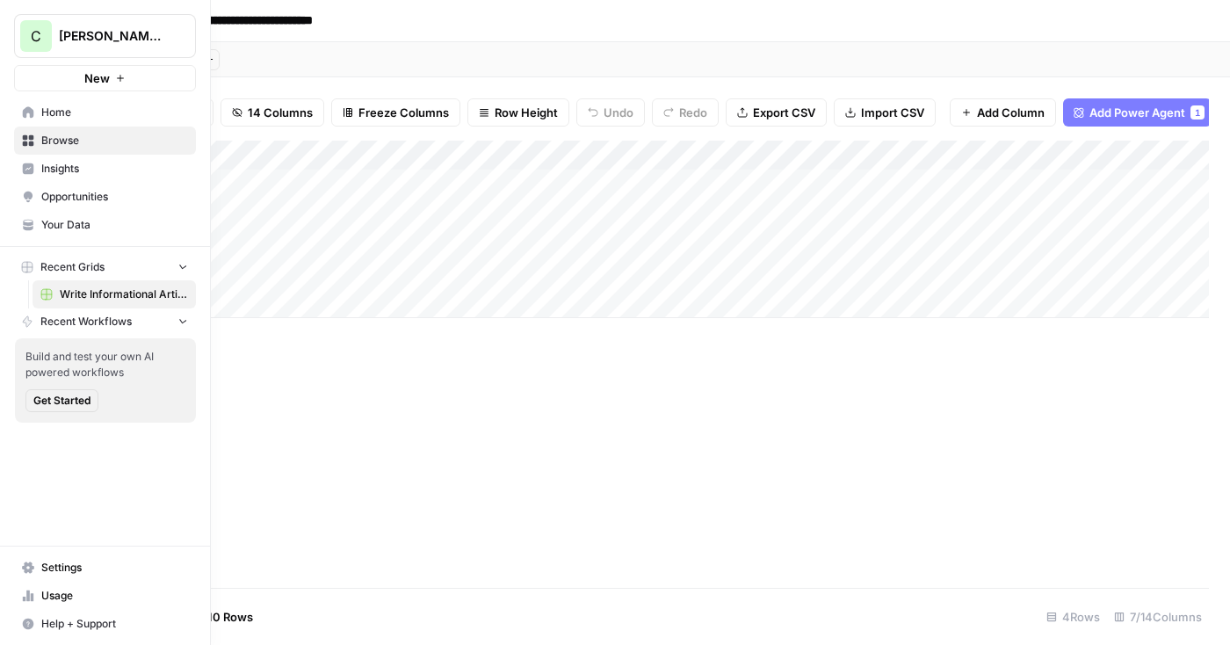
click at [22, 26] on div "C" at bounding box center [36, 36] width 32 height 32
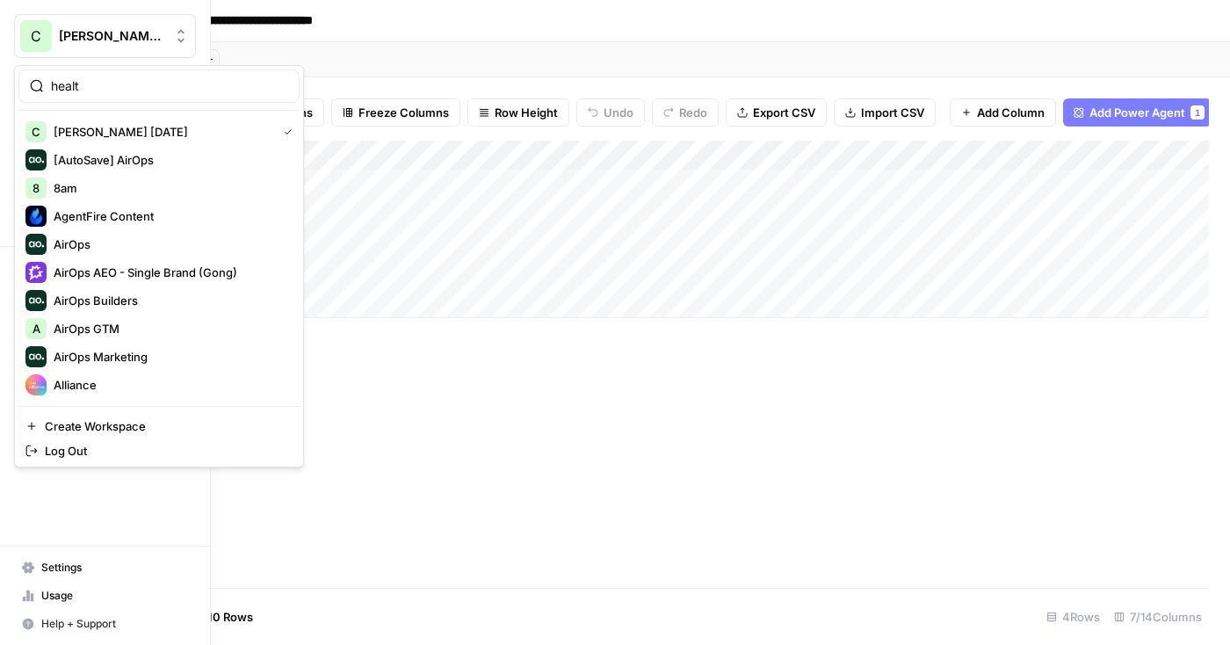
type input "health"
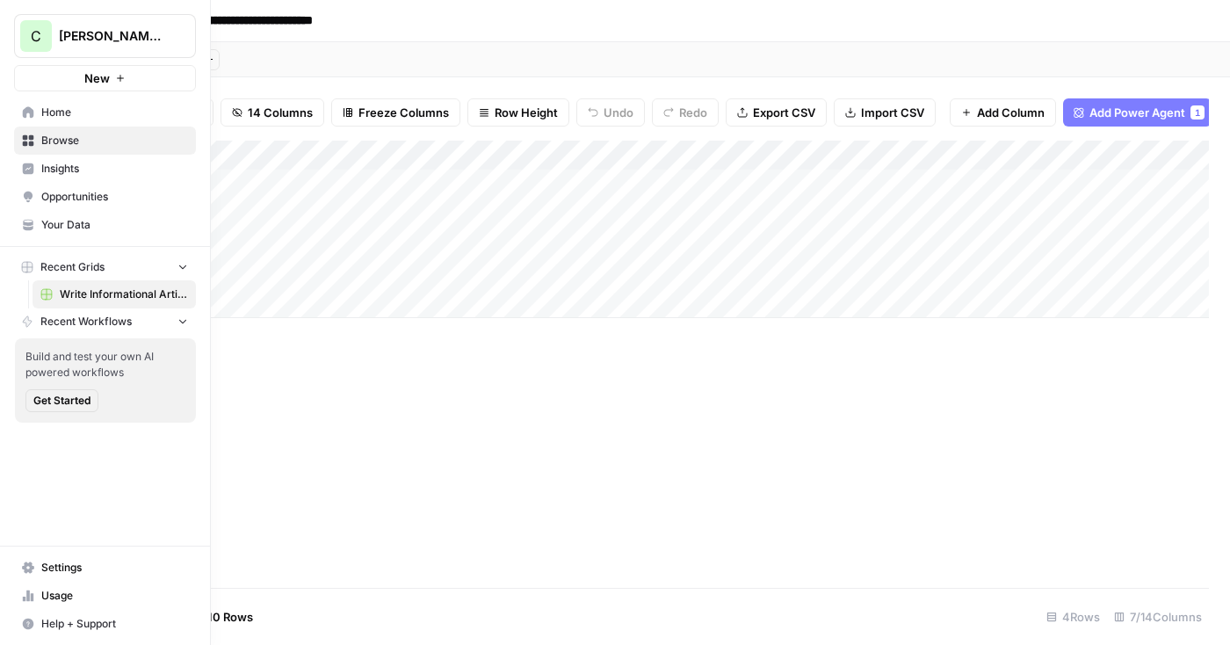
click at [76, 225] on span "Your Data" at bounding box center [114, 225] width 147 height 16
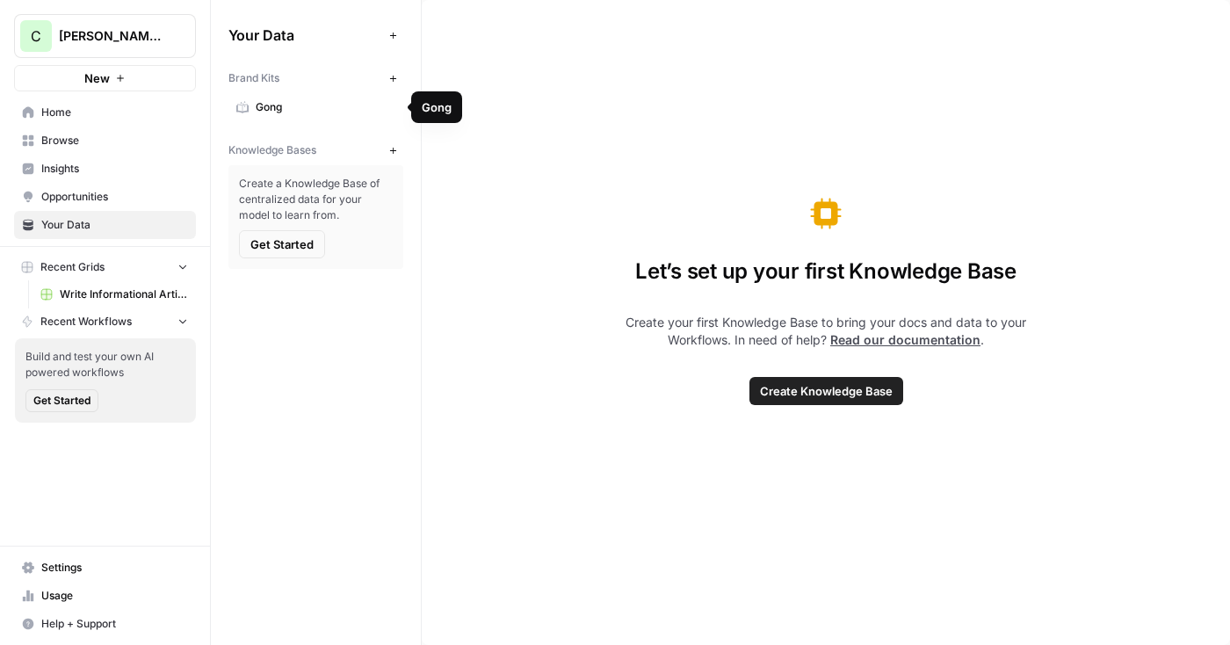
click at [274, 110] on span "Gong" at bounding box center [326, 107] width 140 height 16
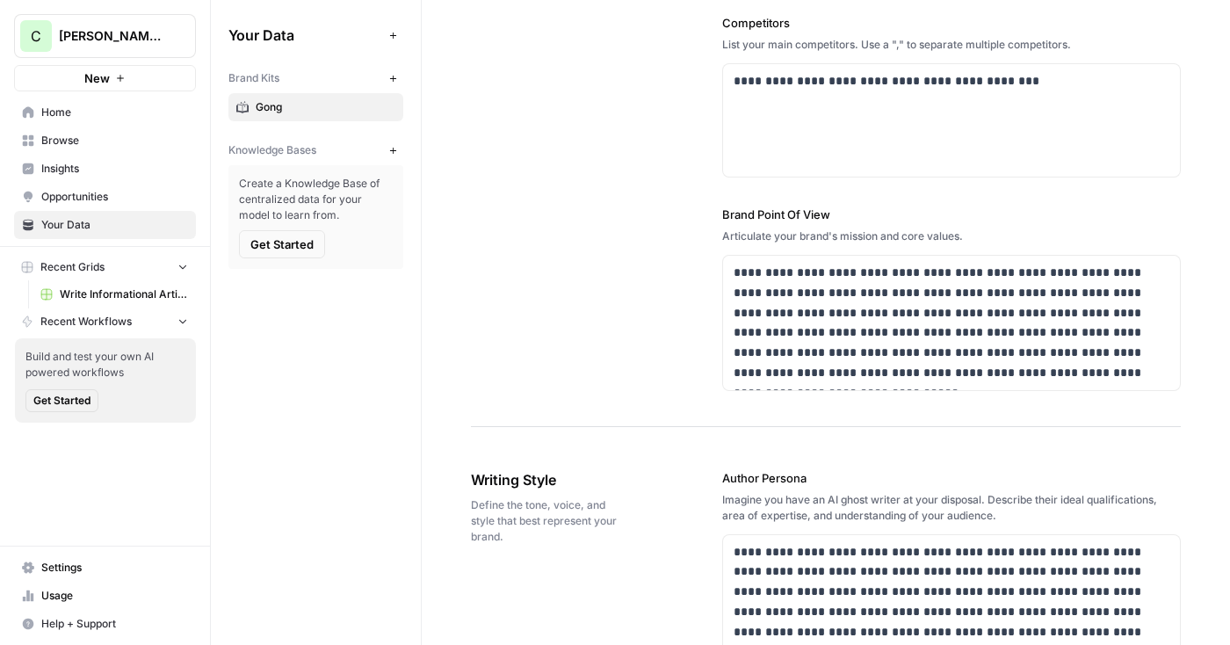
scroll to position [664, 0]
drag, startPoint x: 721, startPoint y: 211, endPoint x: 825, endPoint y: 221, distance: 104.1
click at [825, 221] on label "Brand Point Of View" at bounding box center [951, 214] width 459 height 18
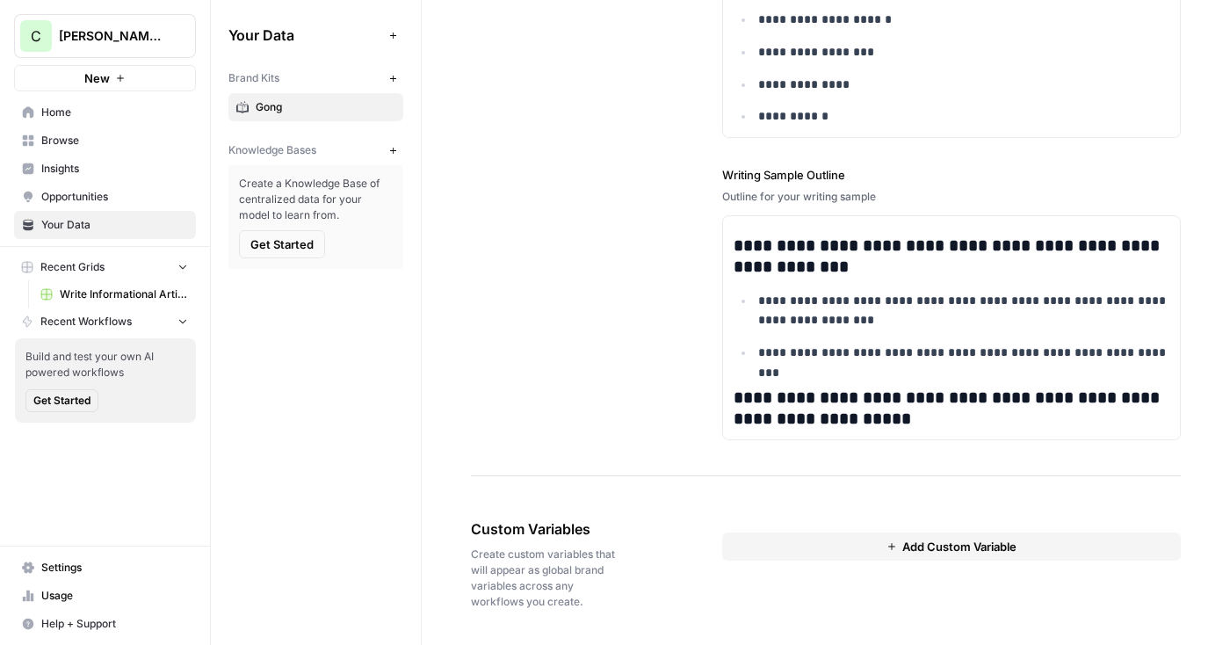
scroll to position [1269, 0]
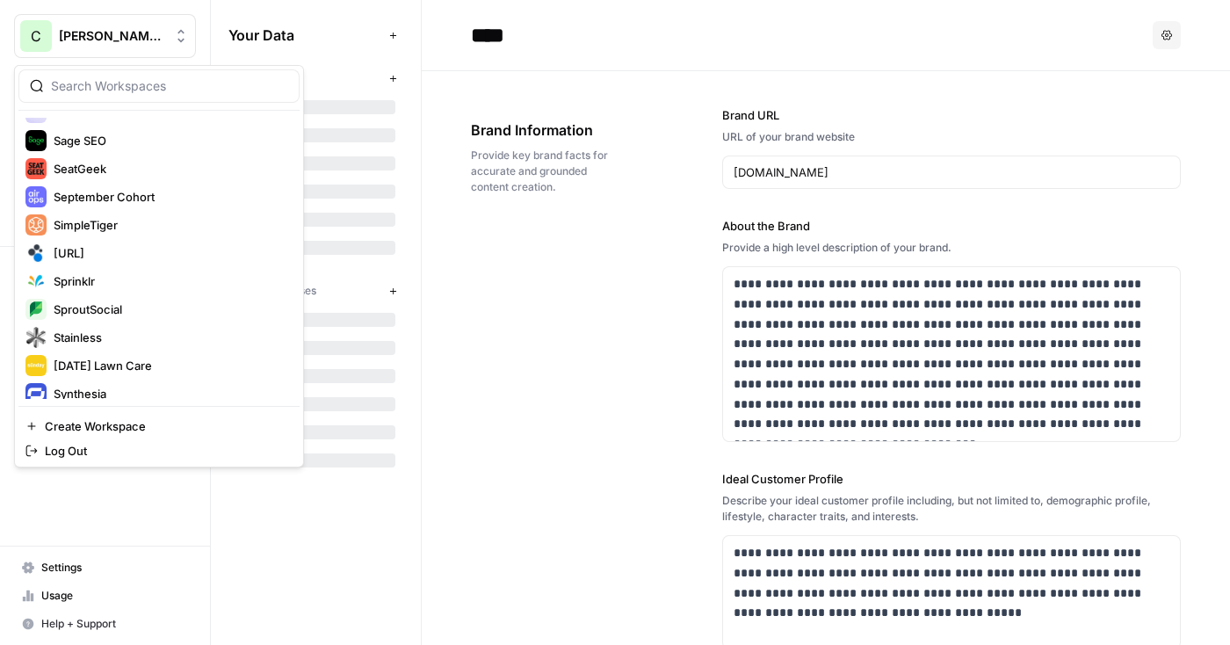
scroll to position [3243, 0]
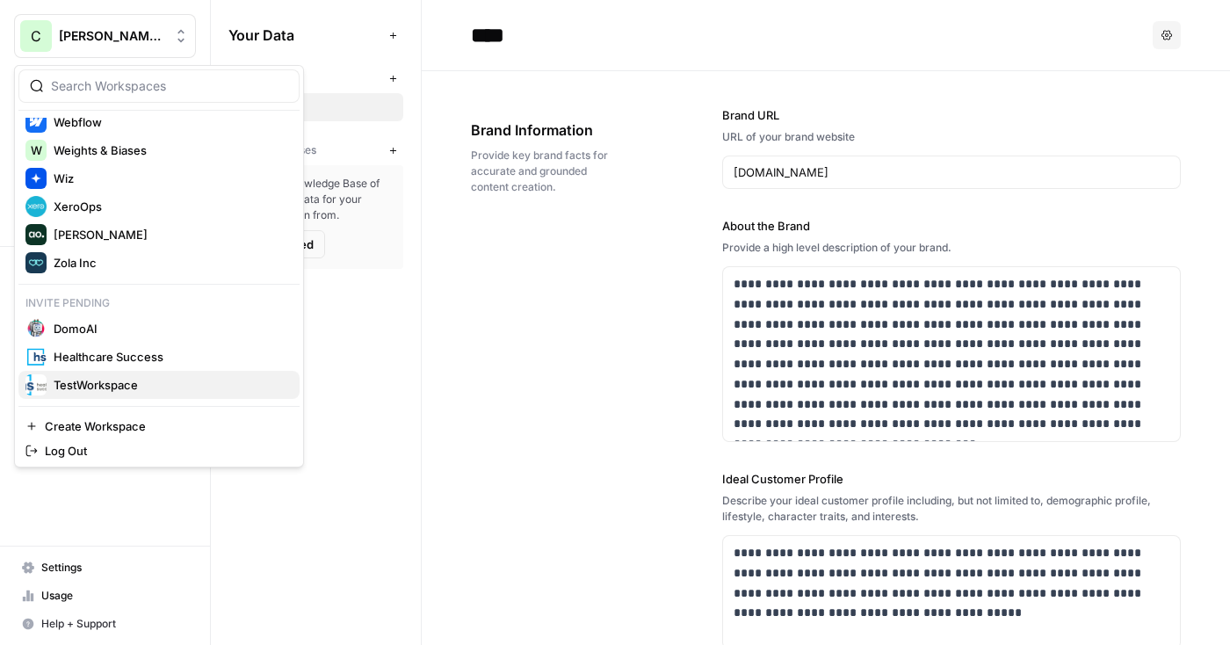
click at [117, 379] on span "TestWorkspace" at bounding box center [170, 385] width 232 height 18
